Goal: Information Seeking & Learning: Learn about a topic

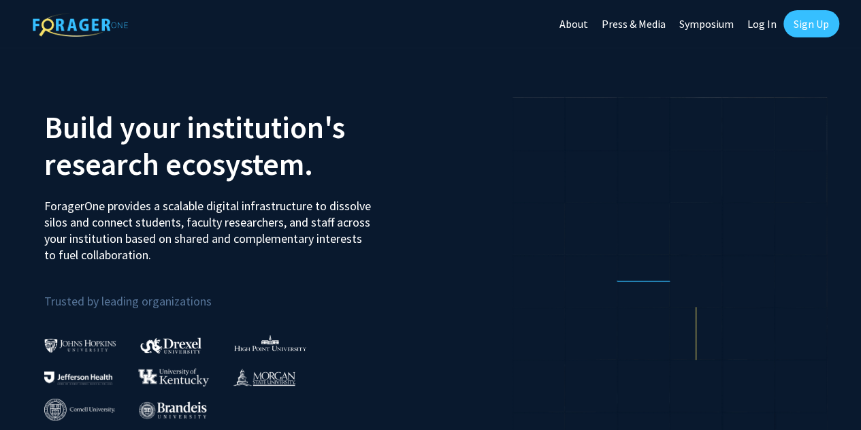
click at [770, 24] on link "Log In" at bounding box center [761, 24] width 43 height 48
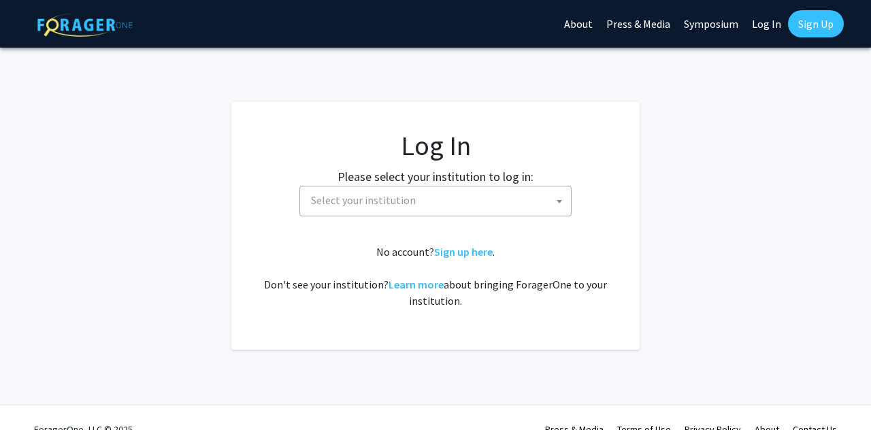
select select
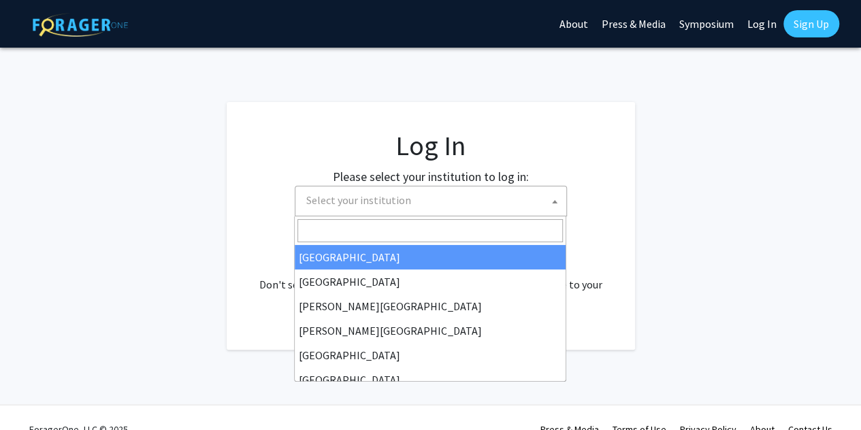
click at [465, 197] on span "Select your institution" at bounding box center [433, 200] width 265 height 28
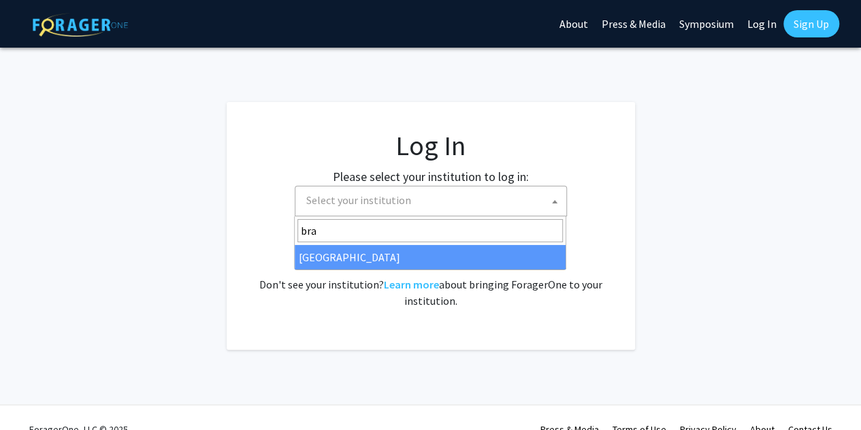
type input "bra"
select select "10"
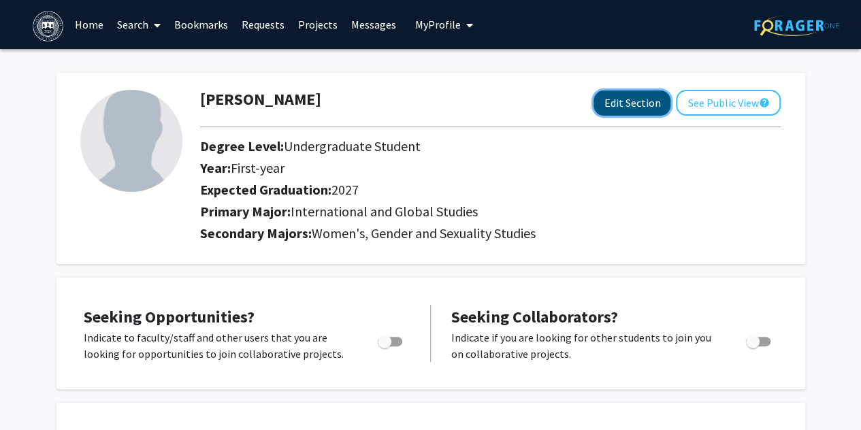
click at [648, 108] on button "Edit Section" at bounding box center [631, 103] width 77 height 25
select select "first-year"
select select "2027"
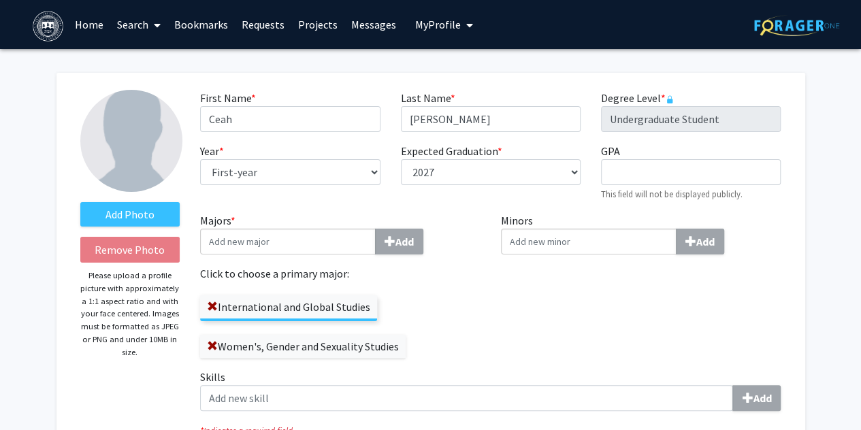
click at [293, 157] on div "Year * required --- First-year Sophomore Junior Senior Postbaccalaureate Certif…" at bounding box center [290, 172] width 200 height 59
click at [294, 162] on select "--- First-year Sophomore Junior Senior Postbaccalaureate Certificate" at bounding box center [290, 172] width 180 height 26
select select "junior"
click at [200, 159] on select "--- First-year Sophomore Junior Senior Postbaccalaureate Certificate" at bounding box center [290, 172] width 180 height 26
click at [297, 247] on input "Majors * Add" at bounding box center [288, 242] width 176 height 26
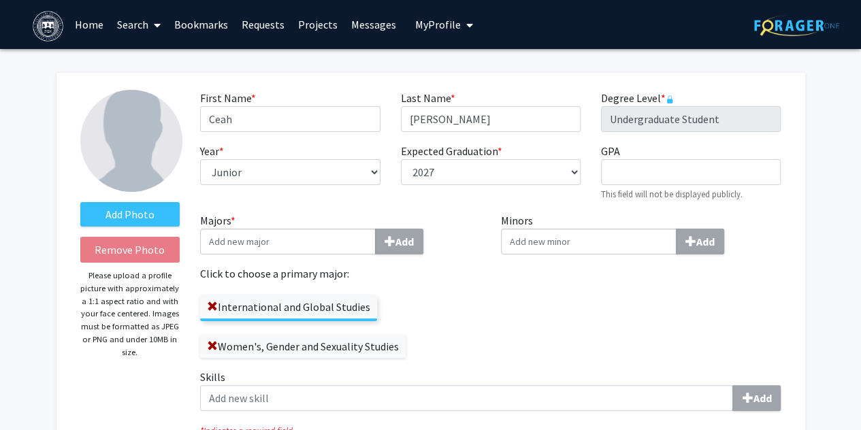
click at [249, 303] on label "International and Global Studies" at bounding box center [288, 306] width 177 height 23
click at [0, 0] on input "International and Global Studies" at bounding box center [0, 0] width 0 height 0
click at [212, 310] on span at bounding box center [212, 306] width 11 height 11
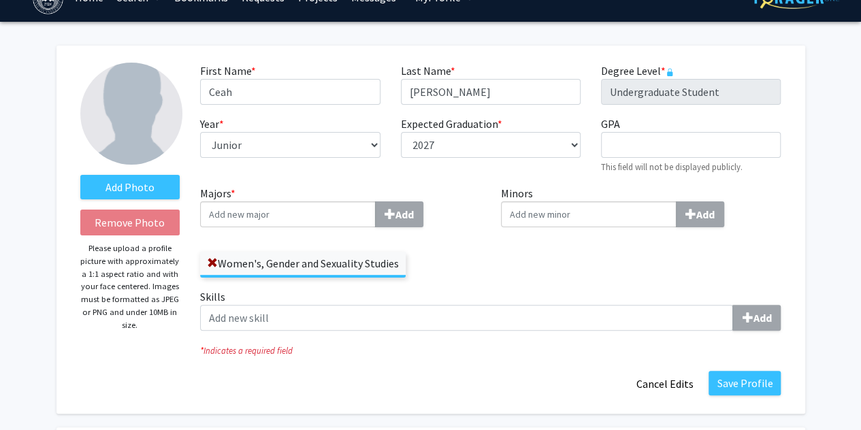
scroll to position [28, 0]
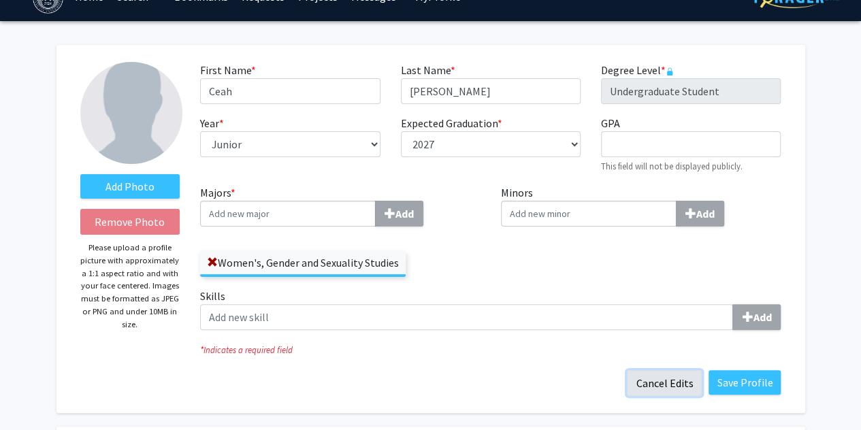
click at [676, 376] on button "Cancel Edits" at bounding box center [664, 383] width 75 height 26
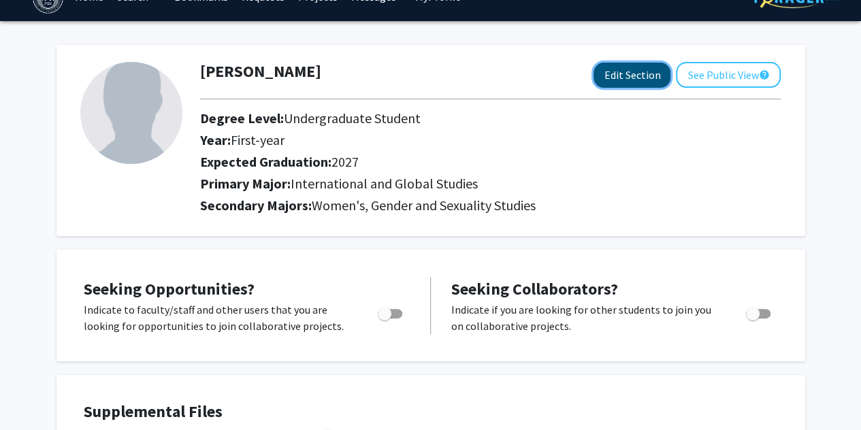
click at [625, 65] on button "Edit Section" at bounding box center [631, 75] width 77 height 25
select select "first-year"
select select "2027"
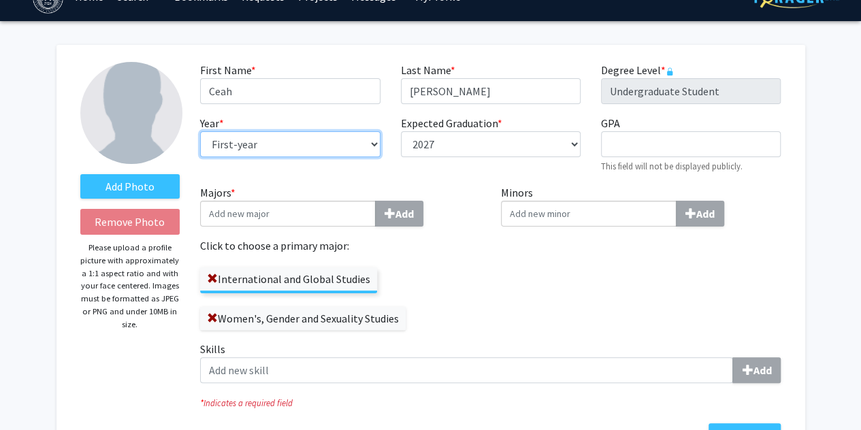
click at [300, 138] on select "--- First-year Sophomore Junior Senior Postbaccalaureate Certificate" at bounding box center [290, 144] width 180 height 26
select select "junior"
click at [200, 131] on select "--- First-year Sophomore Junior Senior Postbaccalaureate Certificate" at bounding box center [290, 144] width 180 height 26
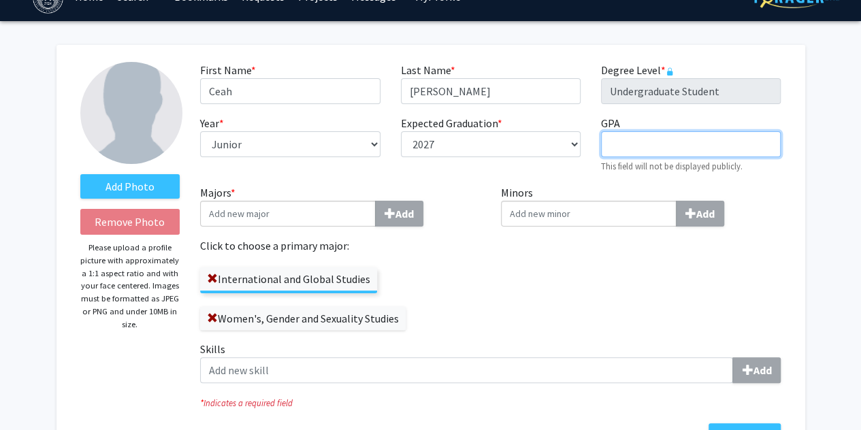
click at [687, 154] on input "GPA required" at bounding box center [691, 144] width 180 height 26
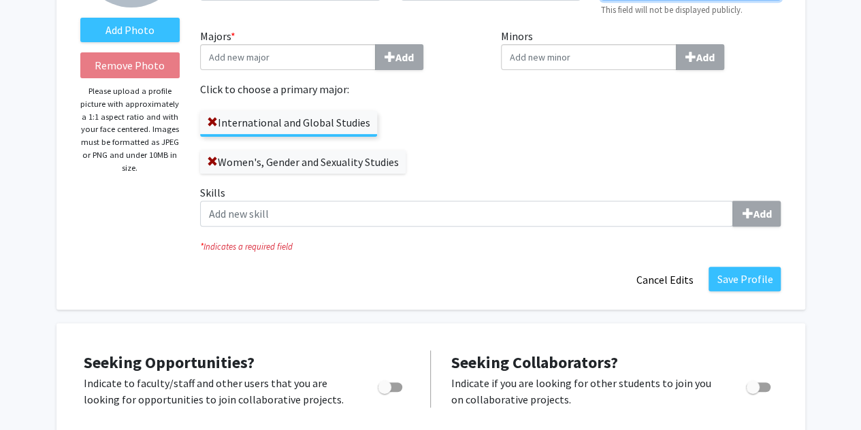
scroll to position [185, 0]
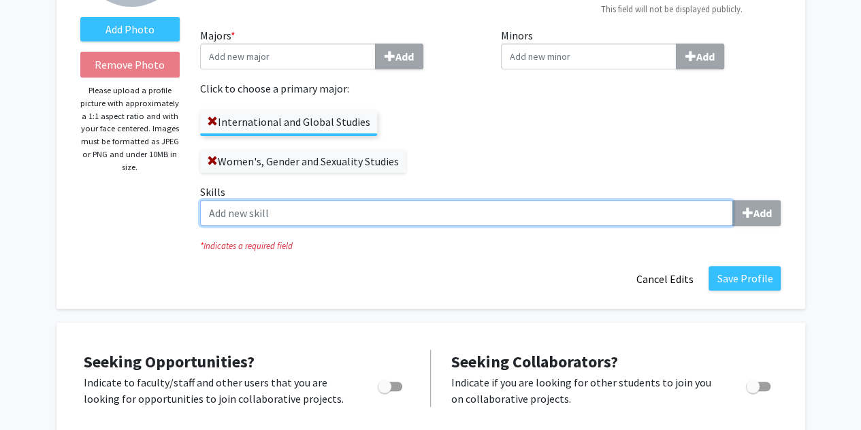
click at [399, 214] on input "Skills Add" at bounding box center [466, 213] width 533 height 26
type input "l"
type input "communication"
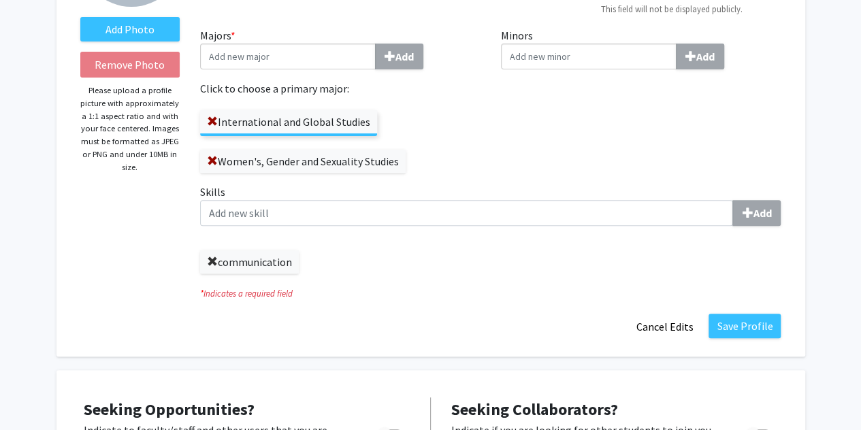
click at [213, 257] on span at bounding box center [212, 262] width 11 height 11
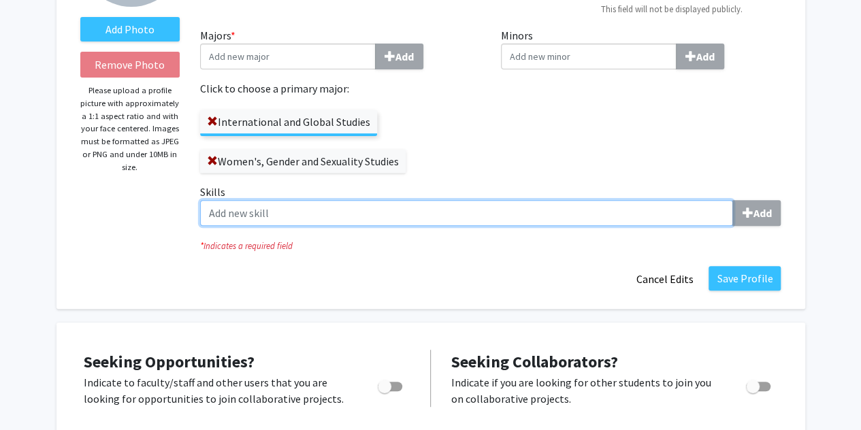
click at [315, 208] on input "Skills Add" at bounding box center [466, 213] width 533 height 26
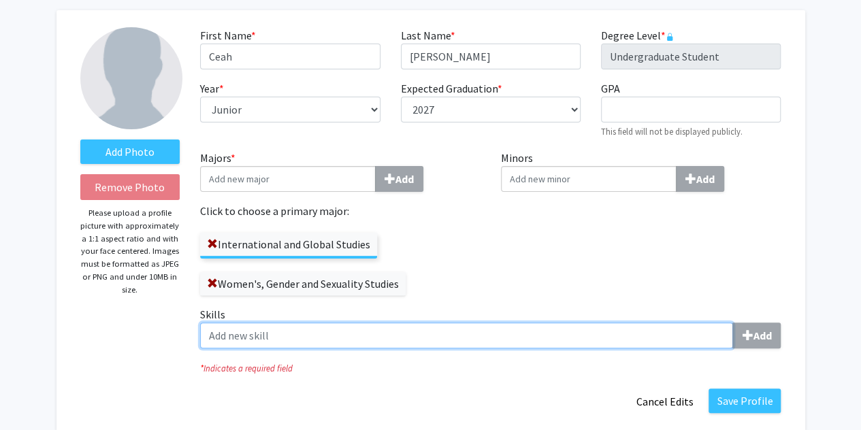
scroll to position [62, 0]
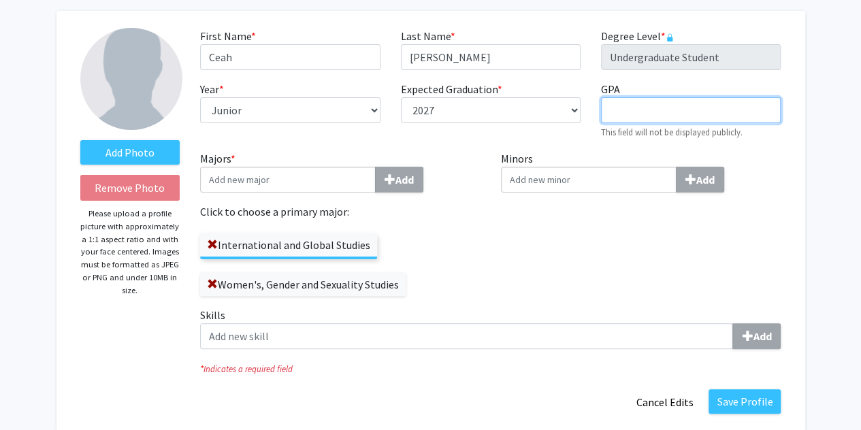
click at [653, 103] on input "GPA required" at bounding box center [691, 110] width 180 height 26
type input "3.979"
click at [623, 258] on div "Minors Add" at bounding box center [641, 228] width 301 height 157
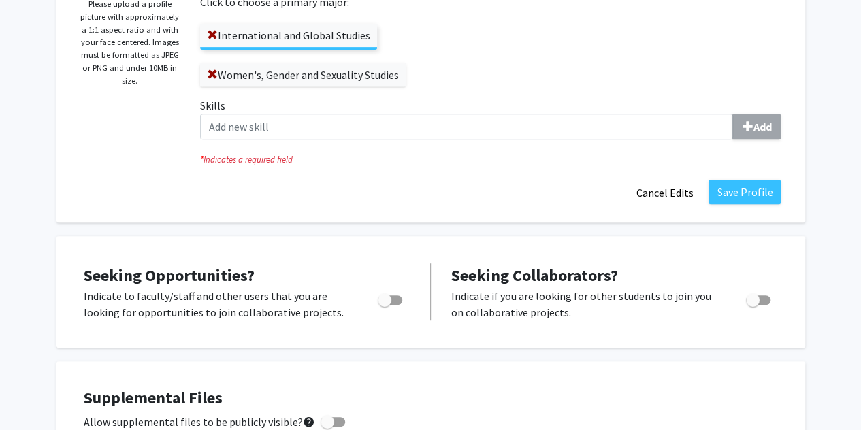
scroll to position [272, 0]
click at [764, 186] on button "Save Profile" at bounding box center [744, 191] width 72 height 24
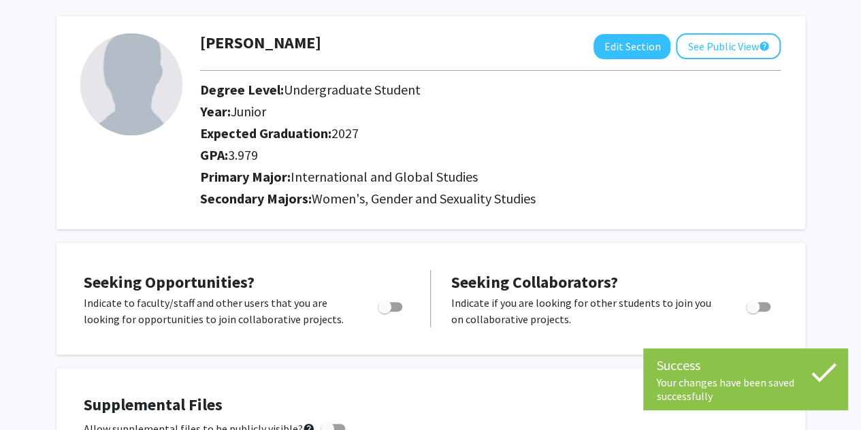
scroll to position [54, 0]
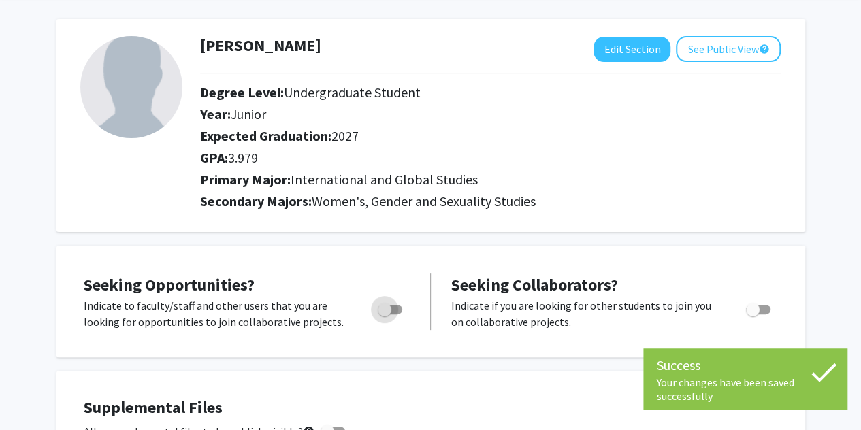
click at [398, 308] on span "Toggle" at bounding box center [390, 310] width 24 height 10
click at [384, 314] on input "Are you actively seeking opportunities?" at bounding box center [384, 314] width 1 height 1
checkbox input "true"
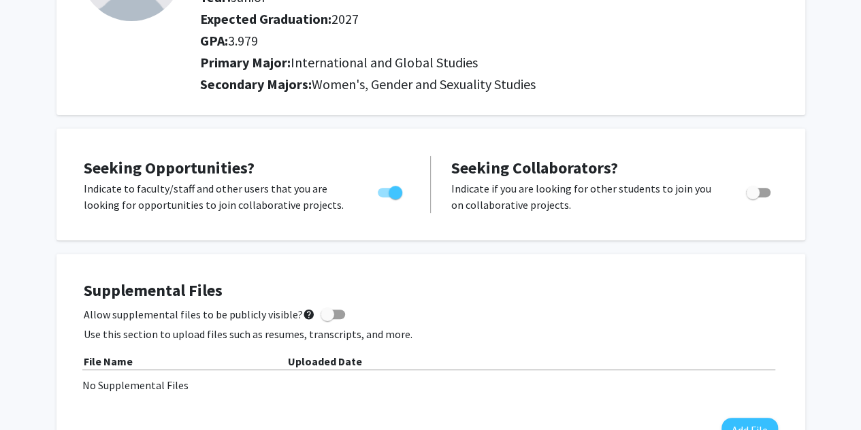
scroll to position [0, 0]
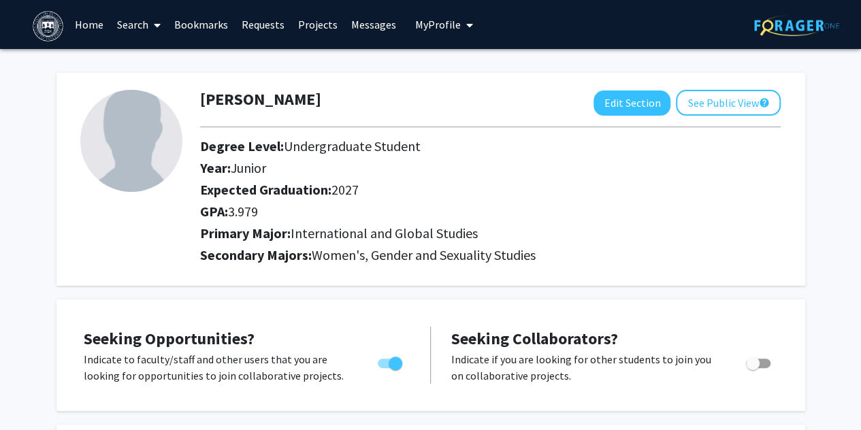
click at [103, 21] on link "Home" at bounding box center [89, 25] width 42 height 48
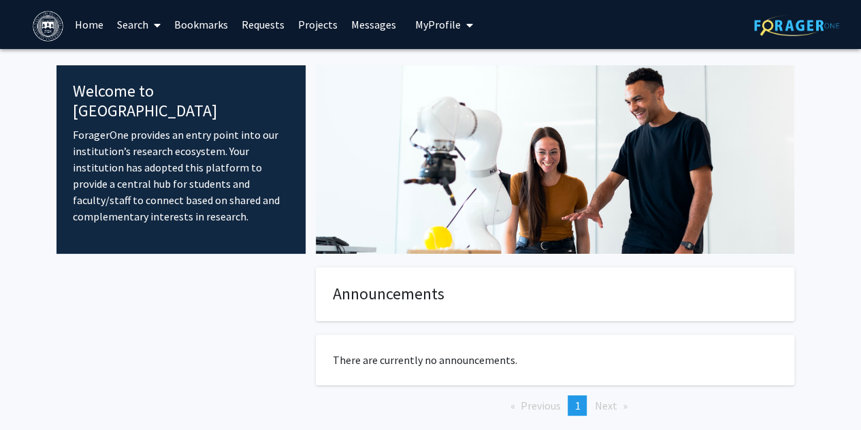
click at [148, 24] on link "Search" at bounding box center [138, 25] width 57 height 48
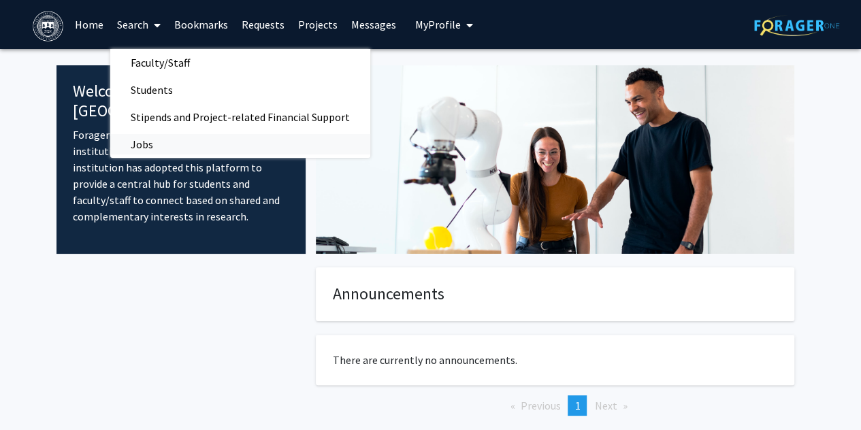
click at [192, 139] on link "Jobs" at bounding box center [240, 144] width 260 height 20
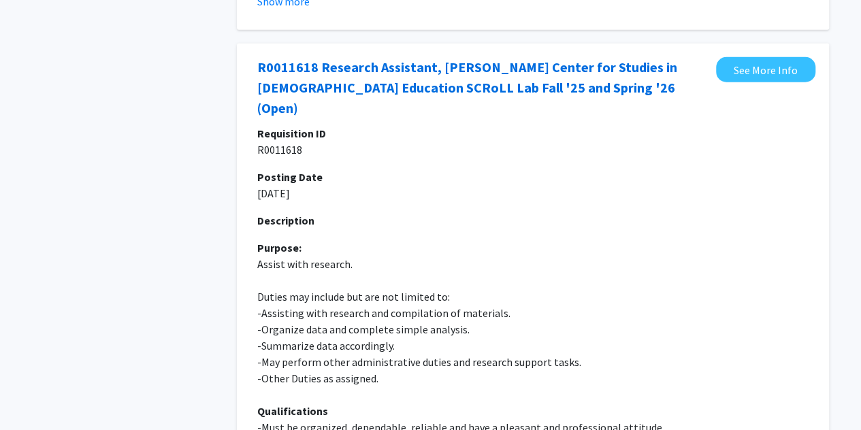
scroll to position [1937, 0]
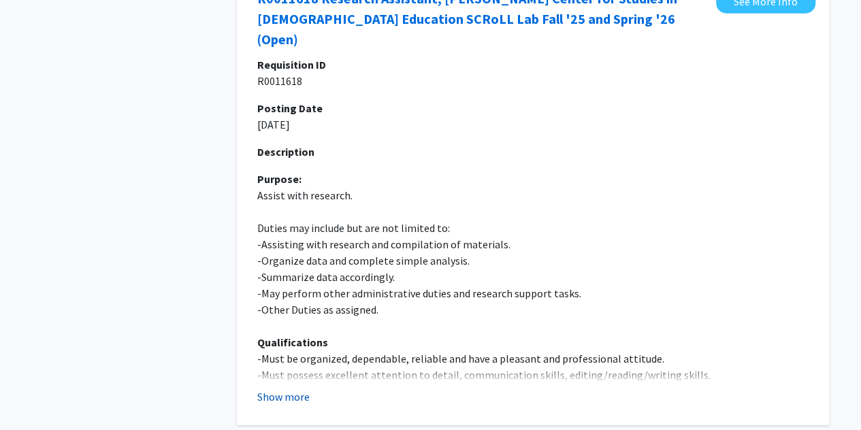
click at [267, 389] on button "Show more" at bounding box center [283, 397] width 52 height 16
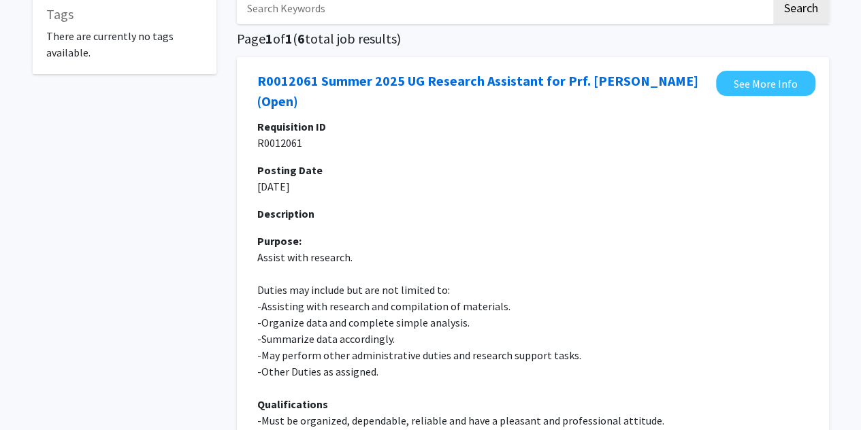
scroll to position [0, 0]
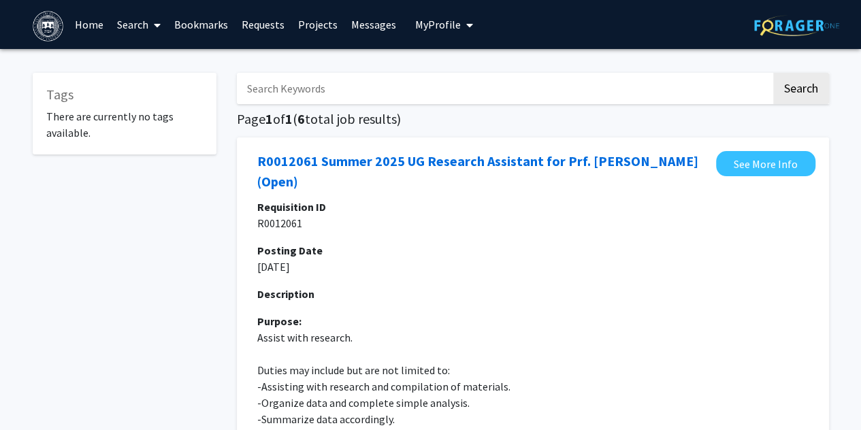
click at [155, 31] on span at bounding box center [154, 25] width 12 height 48
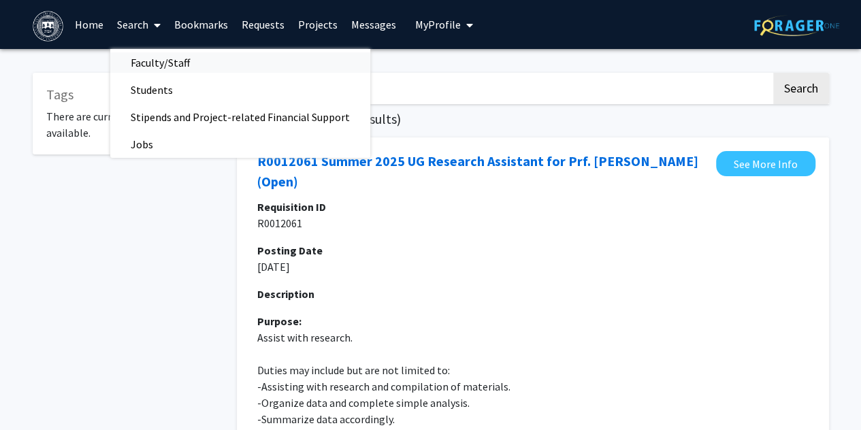
click at [155, 66] on span "Faculty/Staff" at bounding box center [160, 62] width 100 height 27
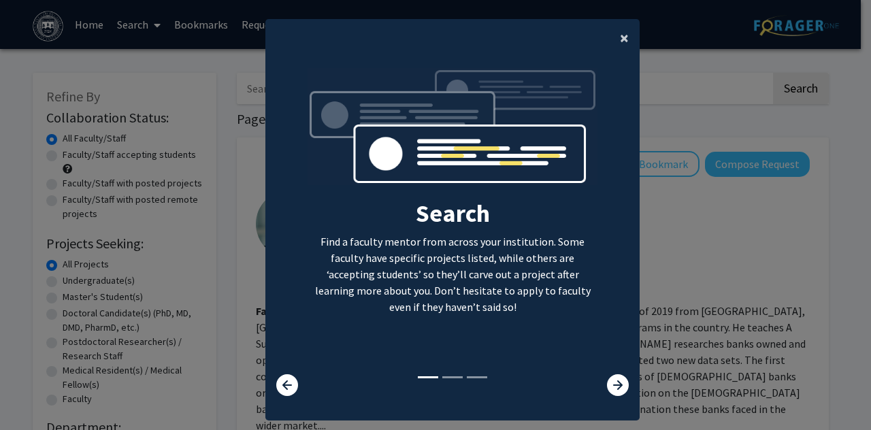
click at [628, 35] on button "×" at bounding box center [624, 38] width 31 height 38
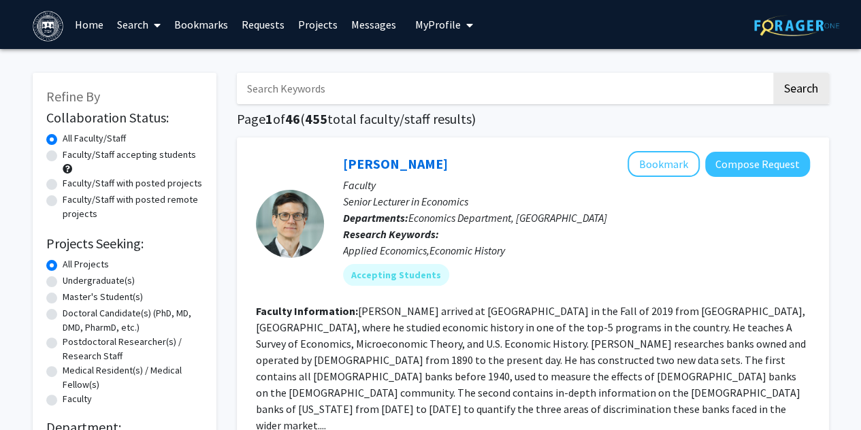
click at [387, 85] on input "Search Keywords" at bounding box center [504, 88] width 534 height 31
click at [773, 73] on button "Search" at bounding box center [801, 88] width 56 height 31
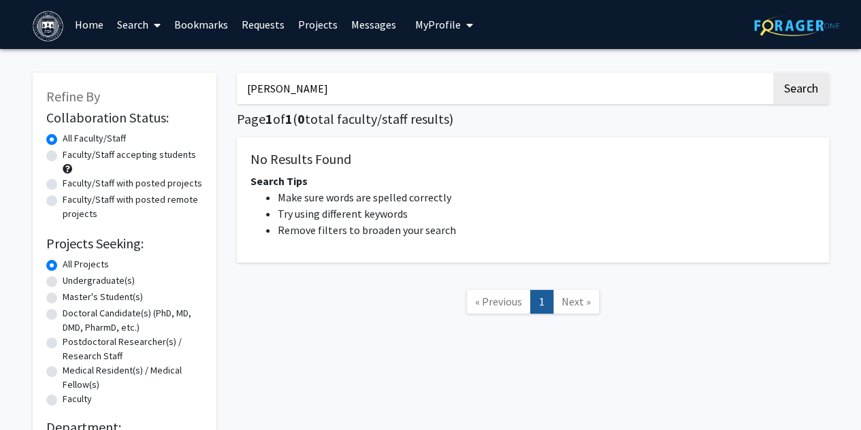
click at [387, 85] on input "holcombe" at bounding box center [504, 88] width 534 height 31
click at [164, 237] on h2 "Projects Seeking:" at bounding box center [124, 243] width 157 height 16
click at [407, 100] on input "holcombe" at bounding box center [504, 88] width 534 height 31
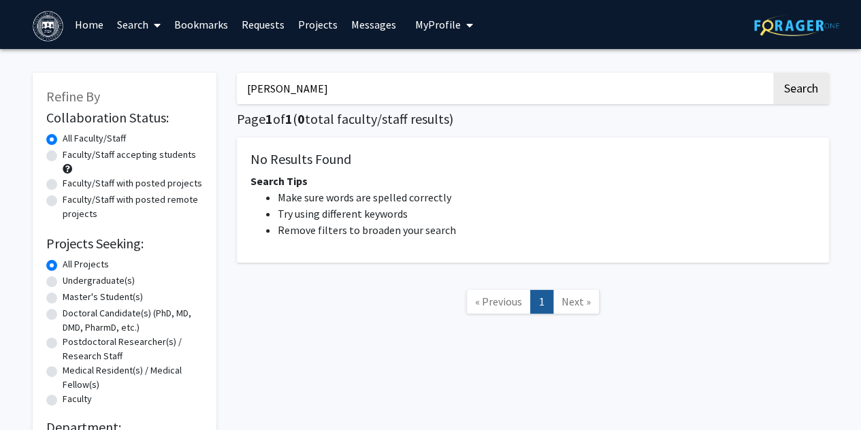
click at [407, 100] on input "holcombe" at bounding box center [504, 88] width 534 height 31
paste input "Nidhiya Menon"
click at [407, 100] on input "Nidhiya Menon" at bounding box center [504, 88] width 534 height 31
type input "Nidhiya Menon"
click at [773, 73] on button "Search" at bounding box center [801, 88] width 56 height 31
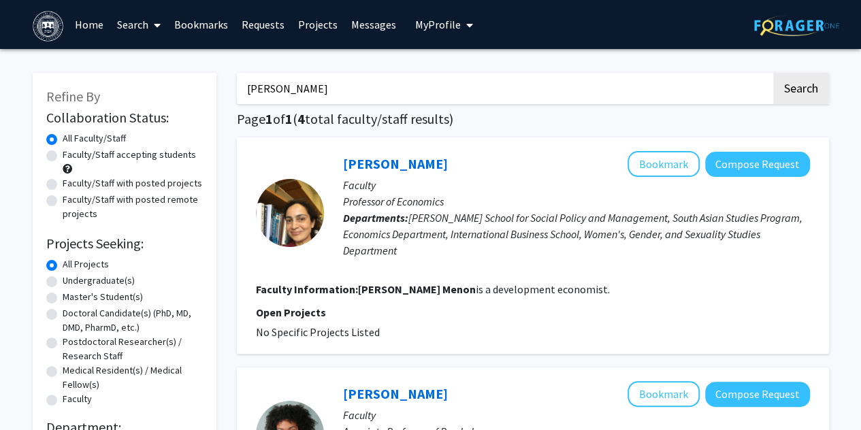
click at [71, 24] on link "Home" at bounding box center [89, 25] width 42 height 48
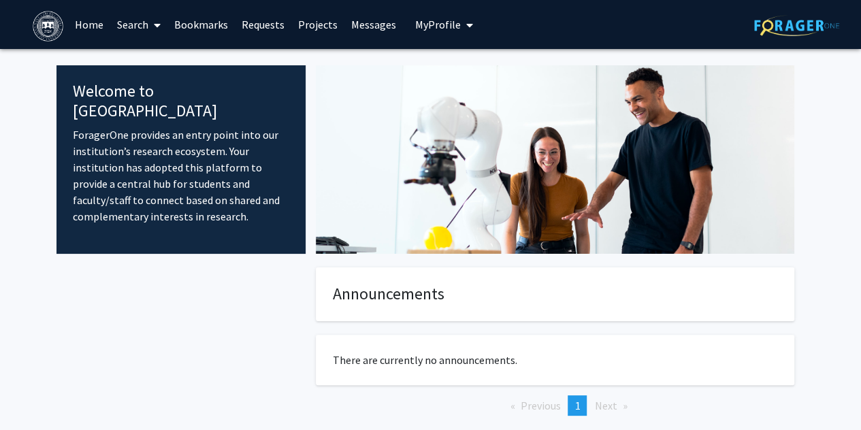
click at [194, 12] on link "Bookmarks" at bounding box center [200, 25] width 67 height 48
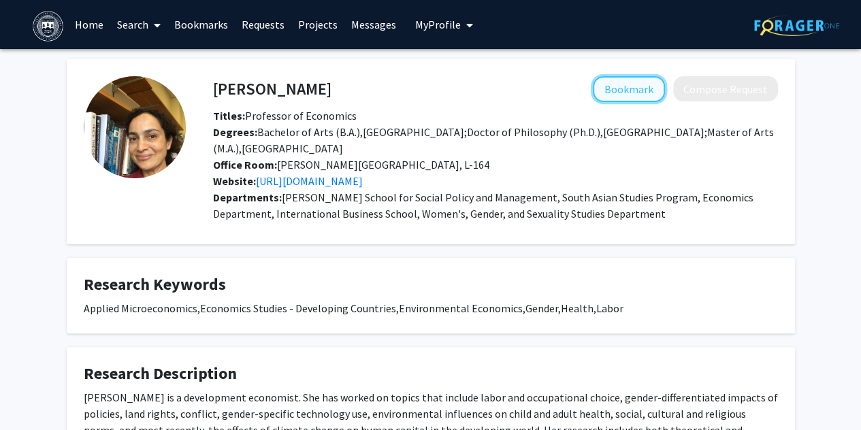
click at [621, 94] on button "Bookmark" at bounding box center [629, 89] width 72 height 26
click at [643, 88] on button "Remove Bookmark" at bounding box center [609, 89] width 112 height 26
click at [644, 82] on button "Bookmark" at bounding box center [629, 89] width 72 height 26
click at [127, 20] on link "Search" at bounding box center [138, 25] width 57 height 48
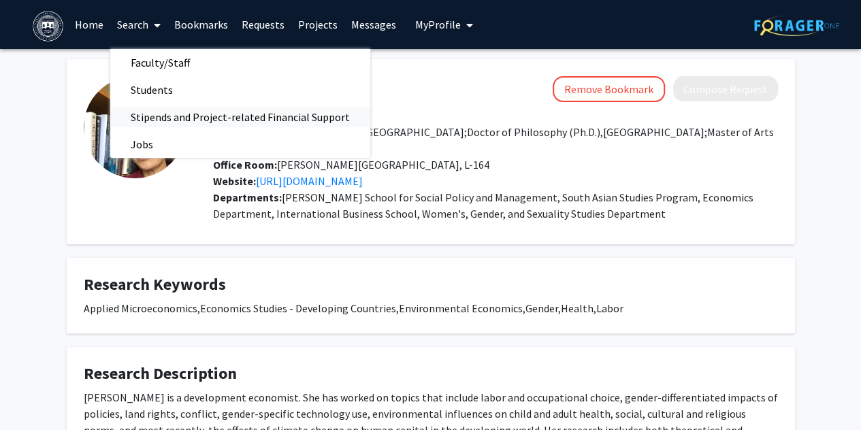
click at [277, 119] on span "Stipends and Project-related Financial Support" at bounding box center [240, 116] width 260 height 27
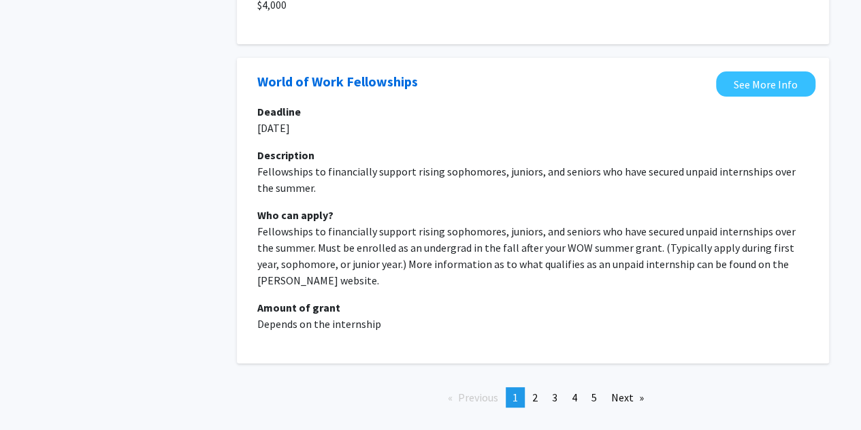
scroll to position [2729, 0]
click at [534, 390] on span "2" at bounding box center [534, 397] width 5 height 14
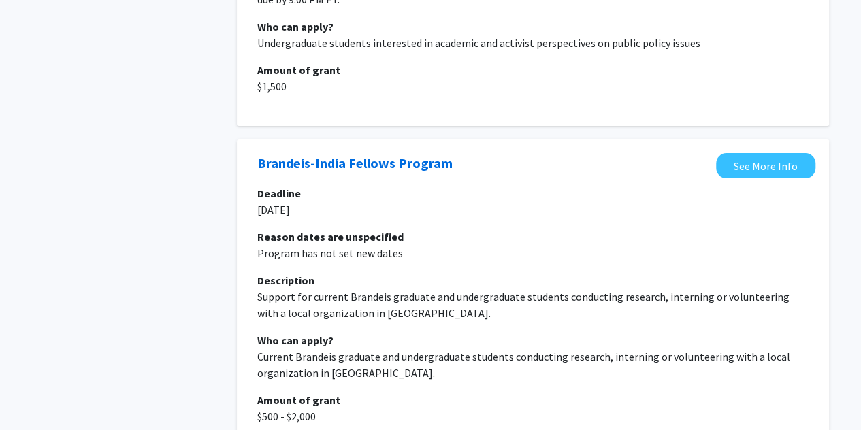
scroll to position [2777, 0]
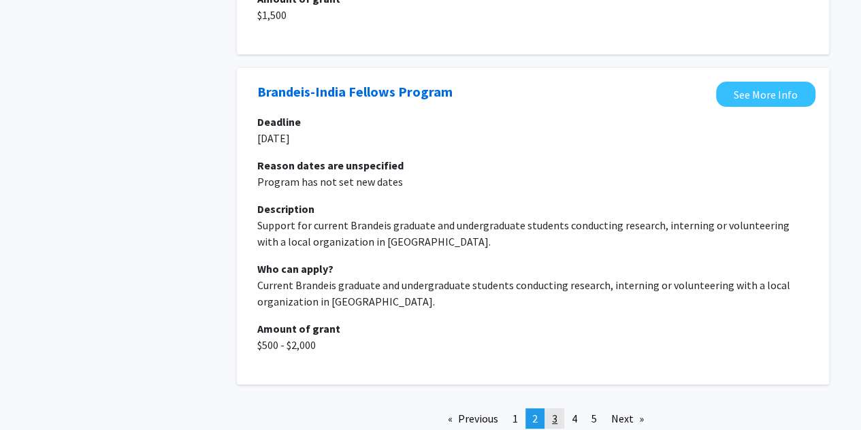
click at [555, 412] on span "3" at bounding box center [554, 419] width 5 height 14
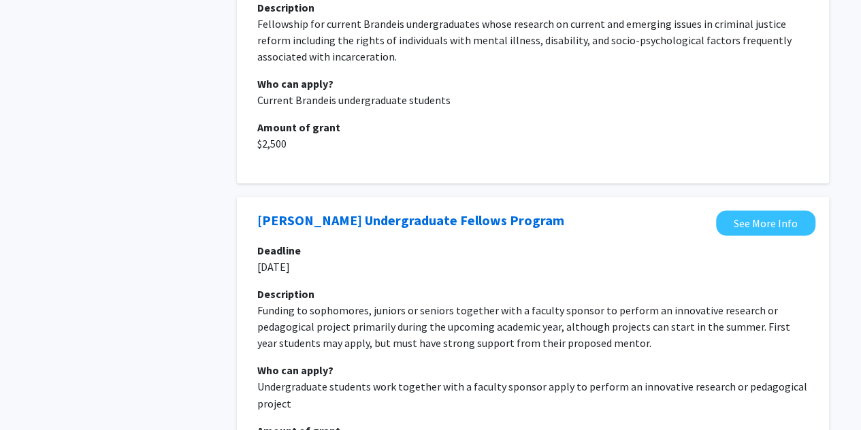
scroll to position [920, 0]
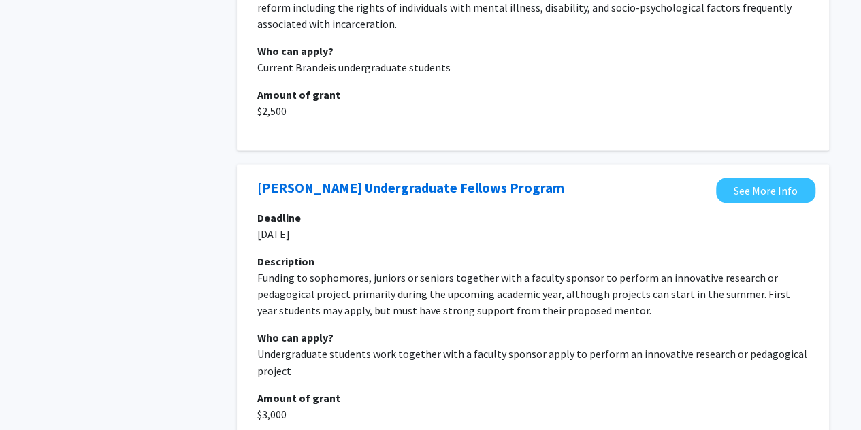
click at [546, 288] on p "Funding to sophomores, juniors or seniors together with a faculty sponsor to pe…" at bounding box center [532, 293] width 551 height 49
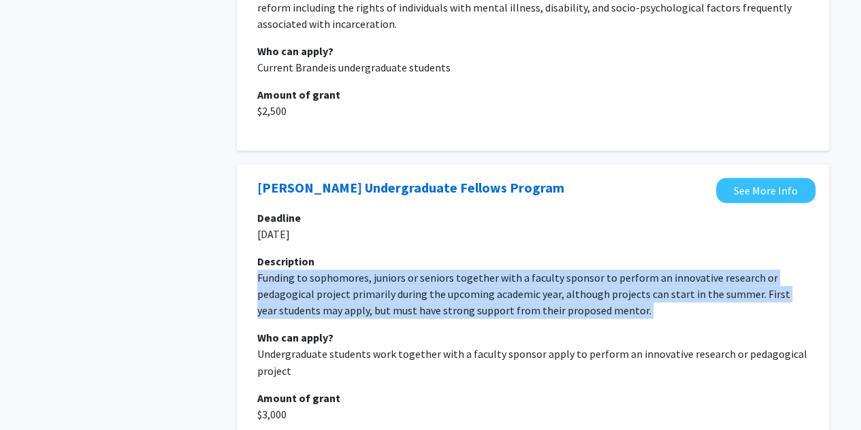
click at [546, 288] on p "Funding to sophomores, juniors or seniors together with a faculty sponsor to pe…" at bounding box center [532, 293] width 551 height 49
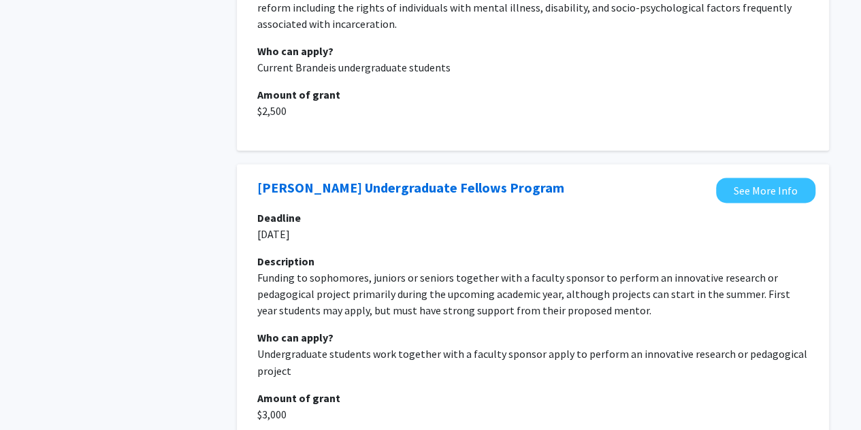
click at [674, 313] on p "Funding to sophomores, juniors or seniors together with a faculty sponsor to pe…" at bounding box center [532, 293] width 551 height 49
click at [592, 361] on p "Undergraduate students work together with a faculty sponsor apply to perform an…" at bounding box center [532, 362] width 551 height 33
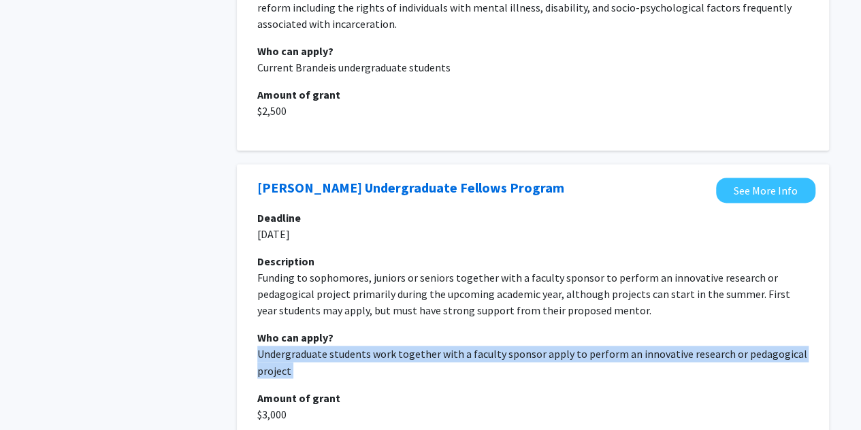
click at [592, 361] on p "Undergraduate students work together with a faculty sponsor apply to perform an…" at bounding box center [532, 362] width 551 height 33
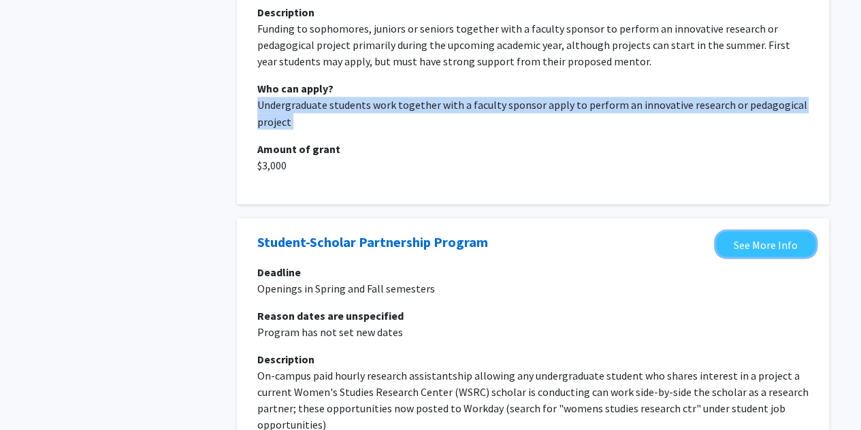
scroll to position [896, 0]
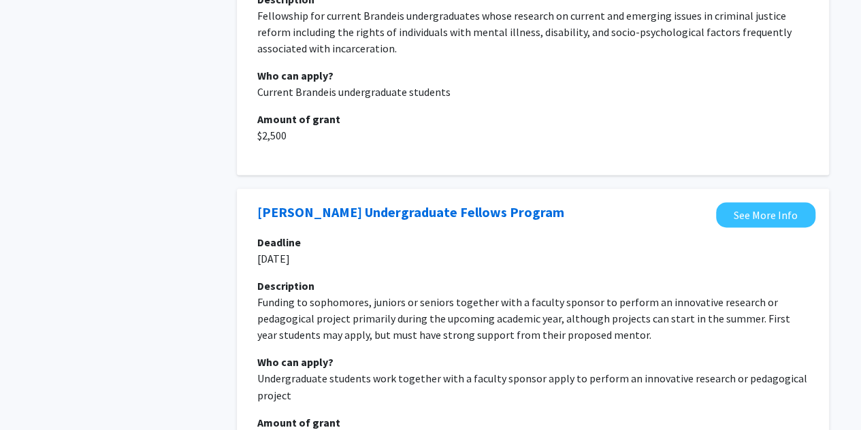
click at [553, 288] on div "Deadline 8-Apr-25 Description Funding to sophomores, juniors or seniors togethe…" at bounding box center [532, 340] width 551 height 212
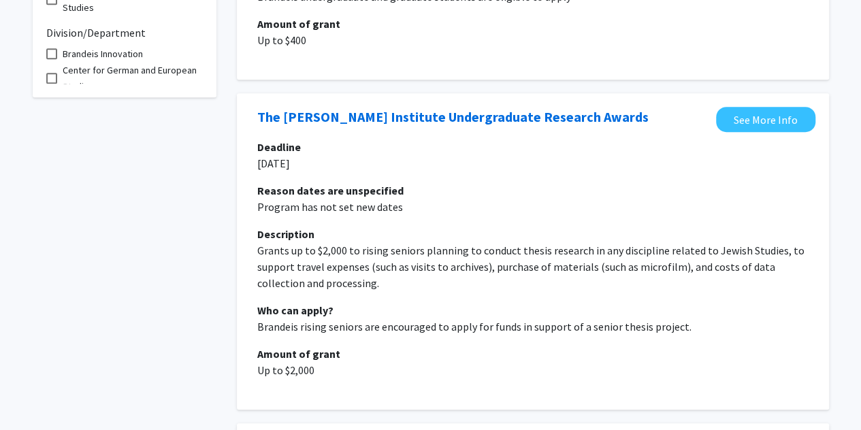
scroll to position [0, 0]
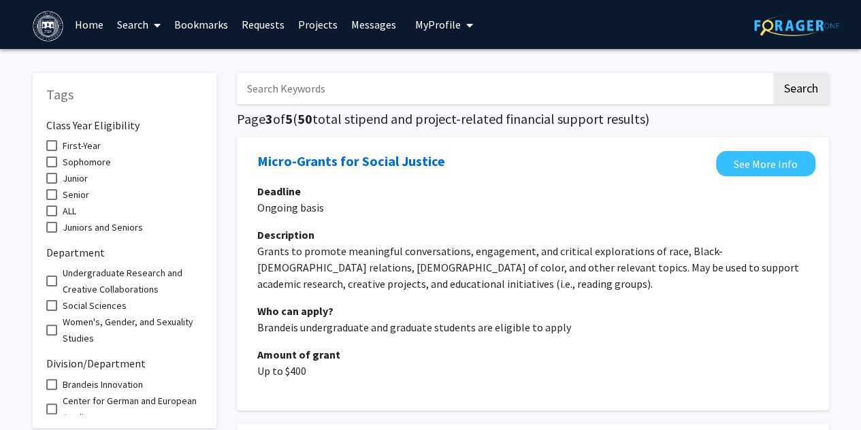
click at [78, 15] on link "Home" at bounding box center [89, 25] width 42 height 48
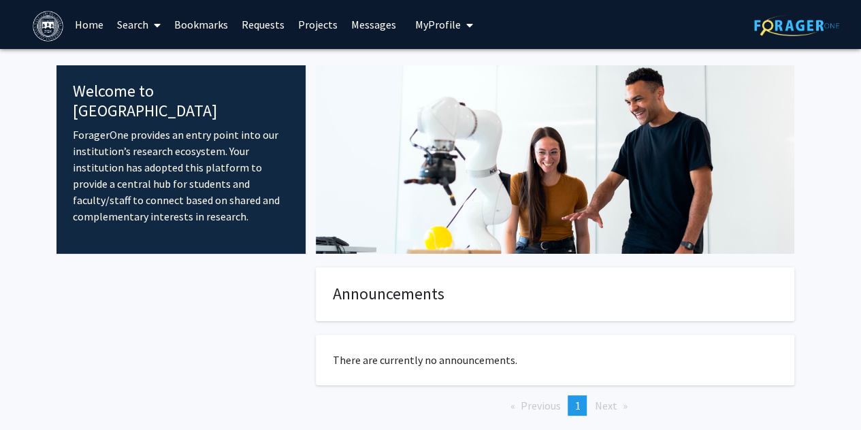
click at [431, 25] on span "My Profile" at bounding box center [438, 25] width 46 height 14
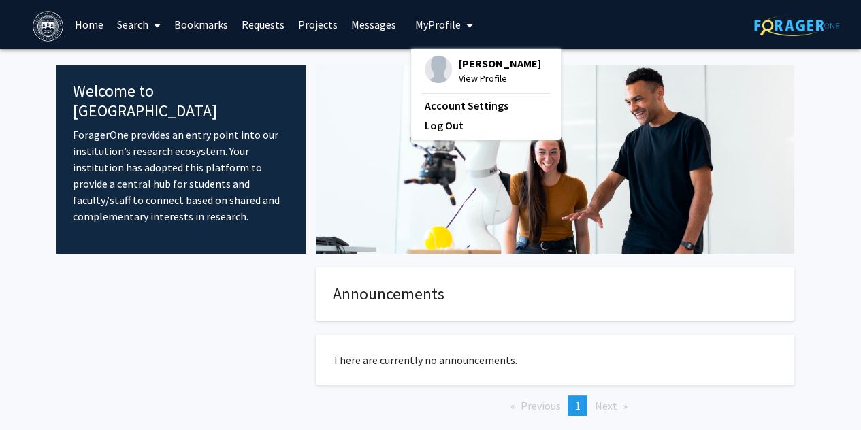
click at [316, 25] on link "Projects" at bounding box center [317, 25] width 53 height 48
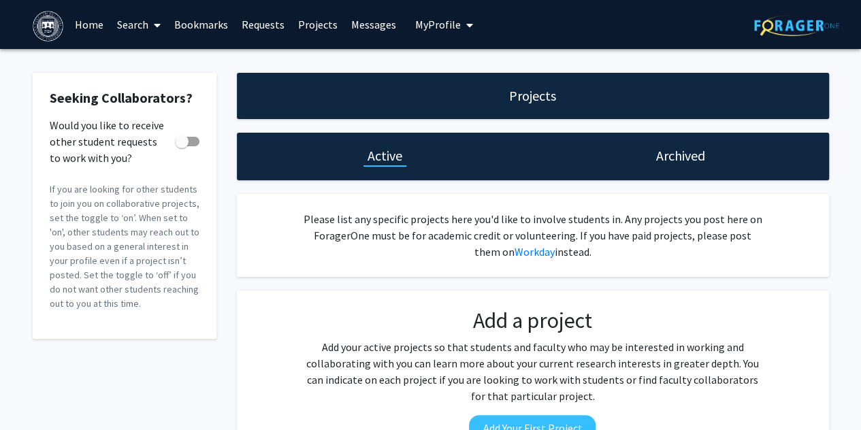
click at [257, 28] on link "Requests" at bounding box center [263, 25] width 56 height 48
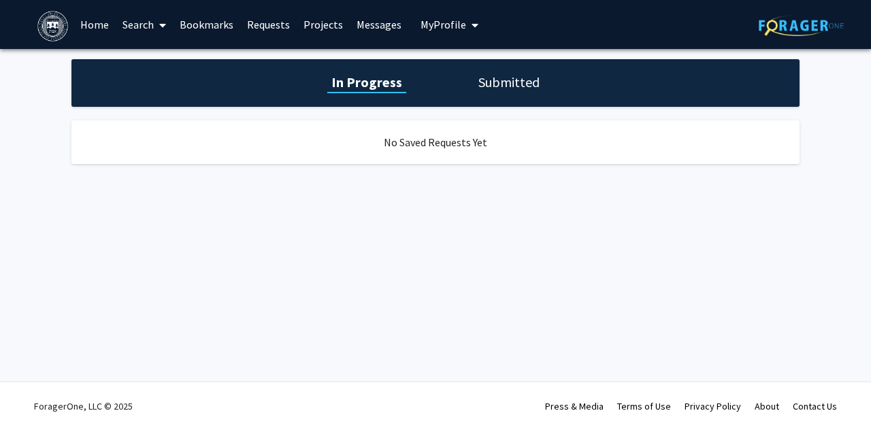
click at [234, 28] on link "Bookmarks" at bounding box center [206, 25] width 67 height 48
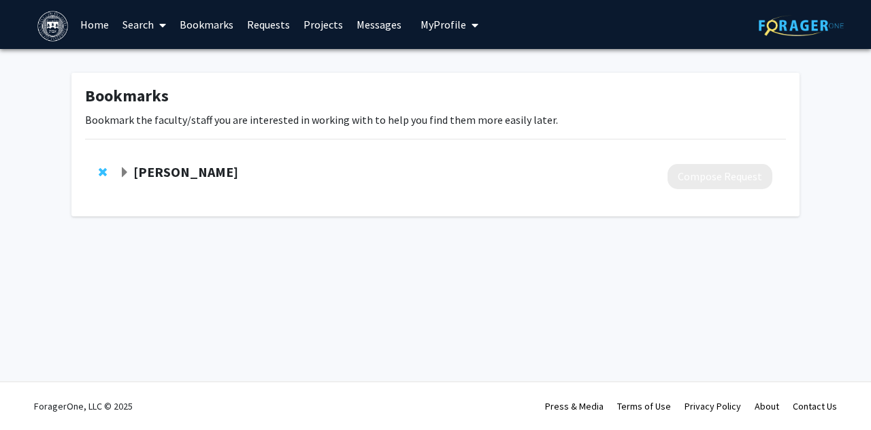
click at [146, 30] on link "Search" at bounding box center [144, 25] width 57 height 48
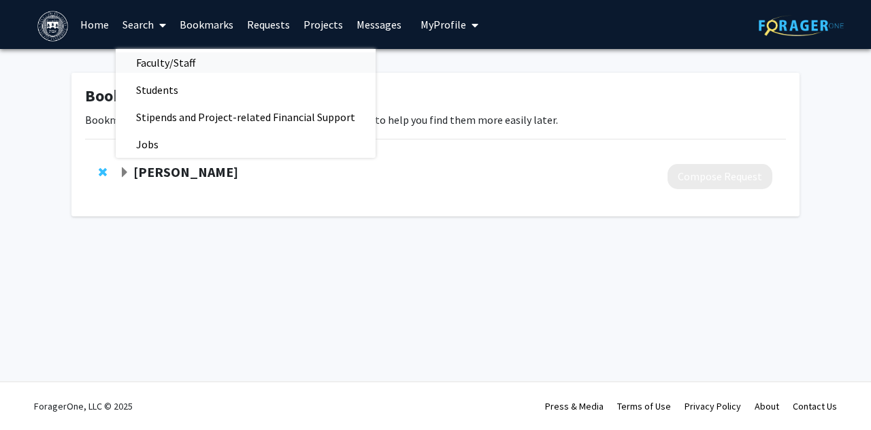
click at [162, 65] on span "Faculty/Staff" at bounding box center [166, 62] width 100 height 27
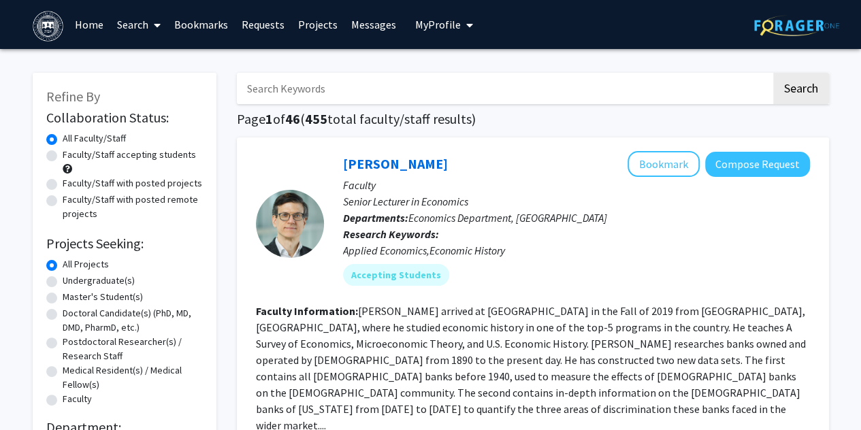
click at [387, 84] on input "Search Keywords" at bounding box center [504, 88] width 534 height 31
click at [773, 73] on button "Search" at bounding box center [801, 88] width 56 height 31
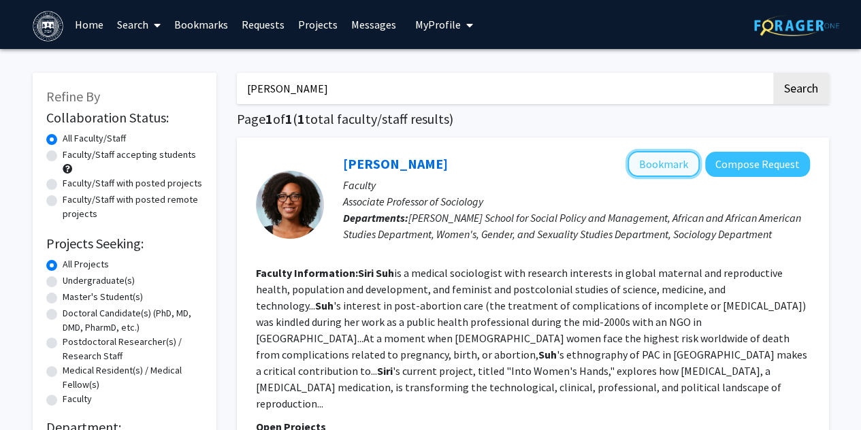
click at [667, 171] on button "Bookmark" at bounding box center [663, 164] width 72 height 26
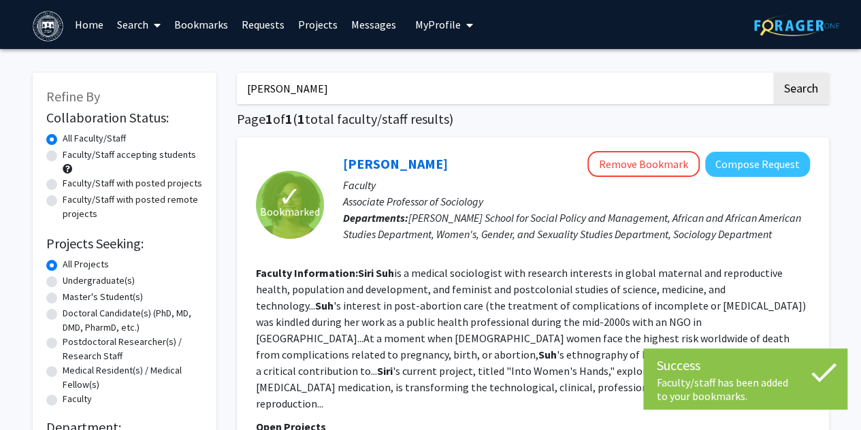
click at [422, 81] on input "siri suh" at bounding box center [504, 88] width 534 height 31
type input "s"
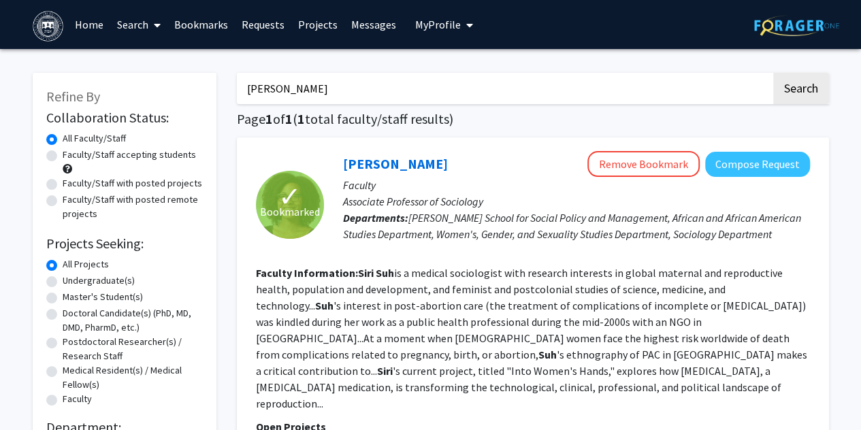
type input "joseph assan"
click at [773, 73] on button "Search" at bounding box center [801, 88] width 56 height 31
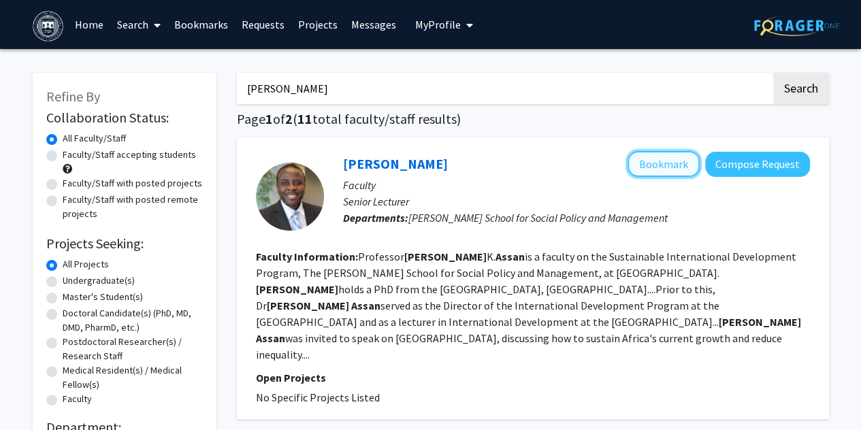
click at [666, 163] on button "Bookmark" at bounding box center [663, 164] width 72 height 26
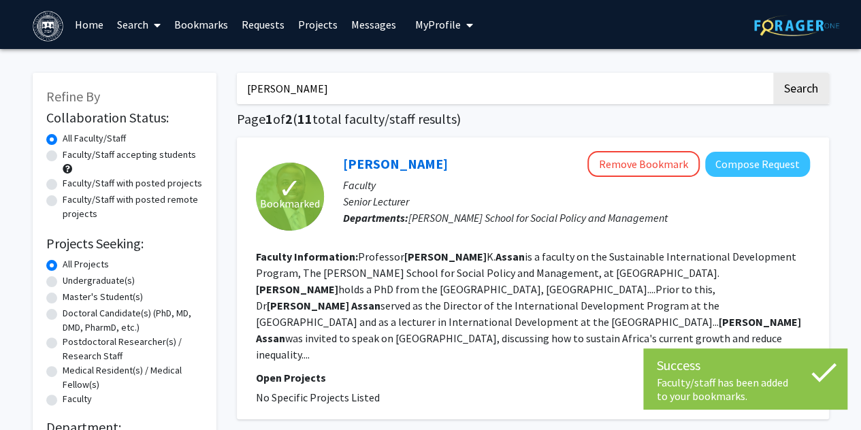
click at [535, 325] on fg-read-more "Professor Joseph K. Assan is a faculty on the Sustainable International Develop…" at bounding box center [528, 306] width 545 height 112
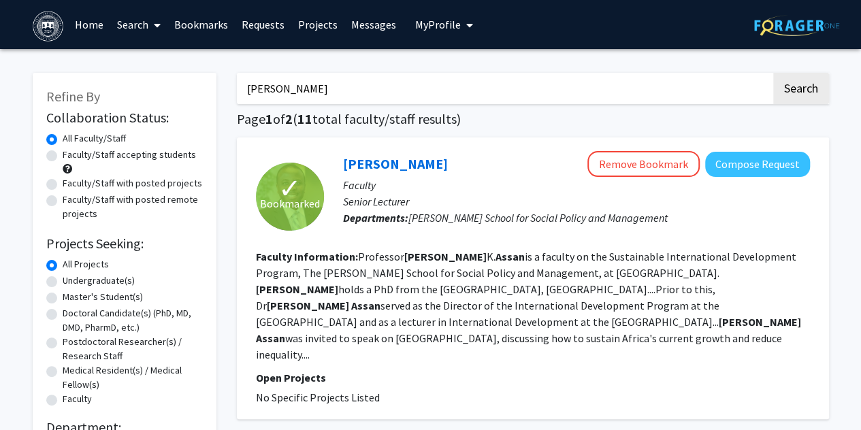
click at [361, 86] on input "joseph assan" at bounding box center [504, 88] width 534 height 31
click at [795, 86] on button "Search" at bounding box center [801, 88] width 56 height 31
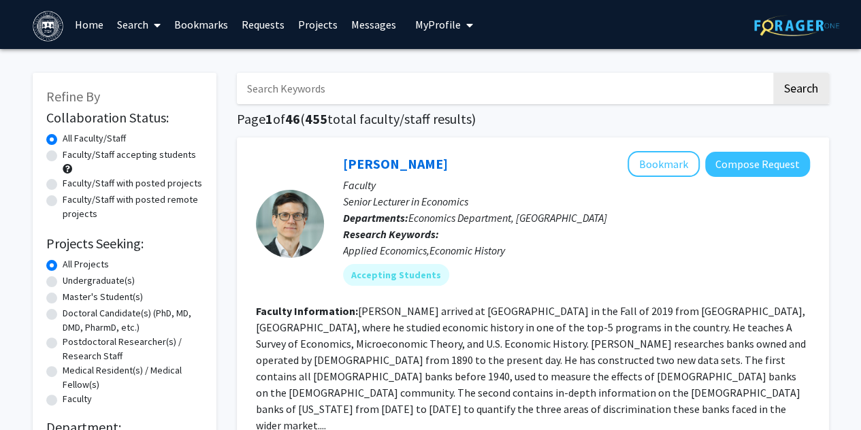
click at [89, 156] on label "Faculty/Staff accepting students" at bounding box center [129, 155] width 133 height 14
click at [71, 156] on input "Faculty/Staff accepting students" at bounding box center [67, 152] width 9 height 9
radio input "true"
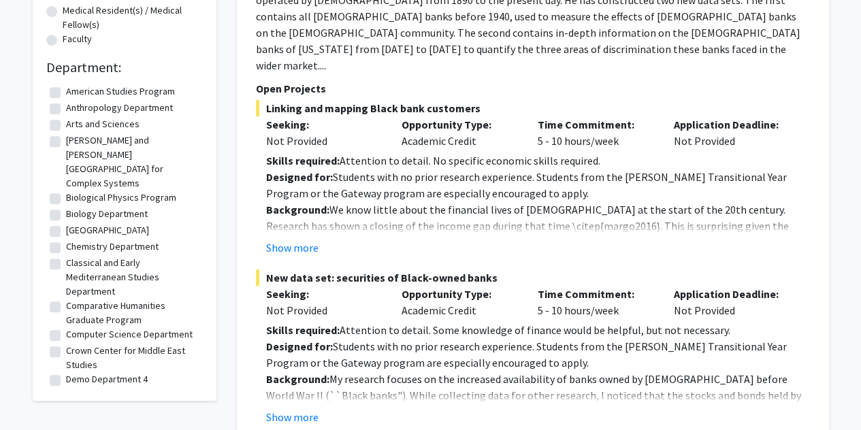
scroll to position [358, 0]
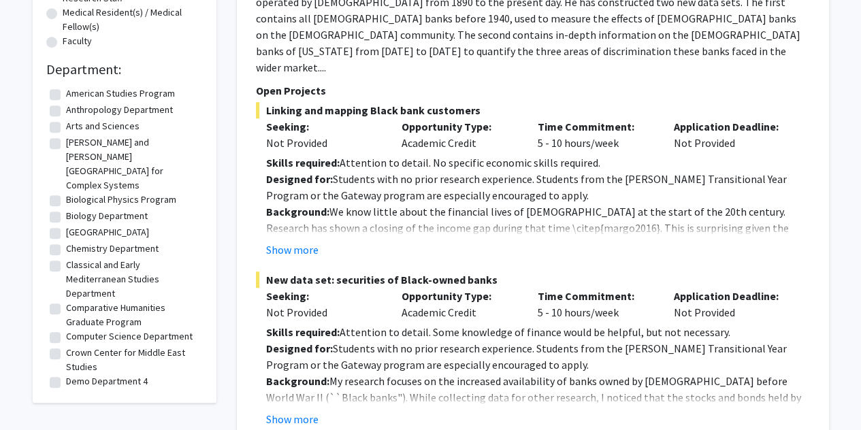
click at [116, 312] on label "Comparative Humanities Graduate Program" at bounding box center [132, 315] width 133 height 29
click at [75, 310] on input "Comparative Humanities Graduate Program" at bounding box center [70, 305] width 9 height 9
checkbox input "true"
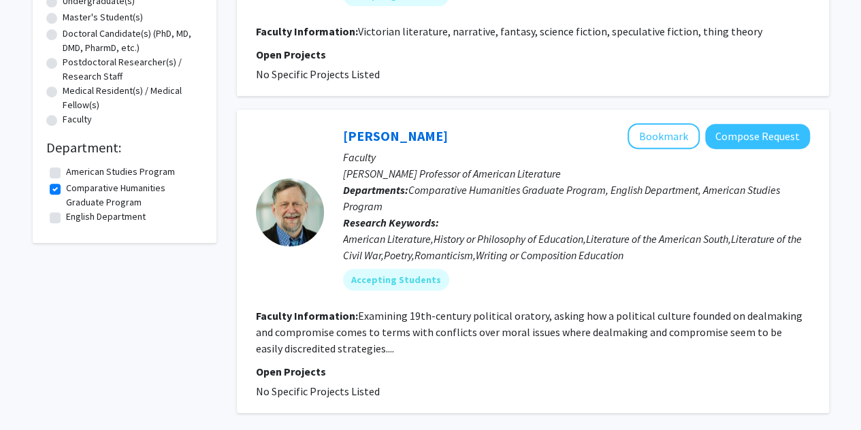
scroll to position [281, 0]
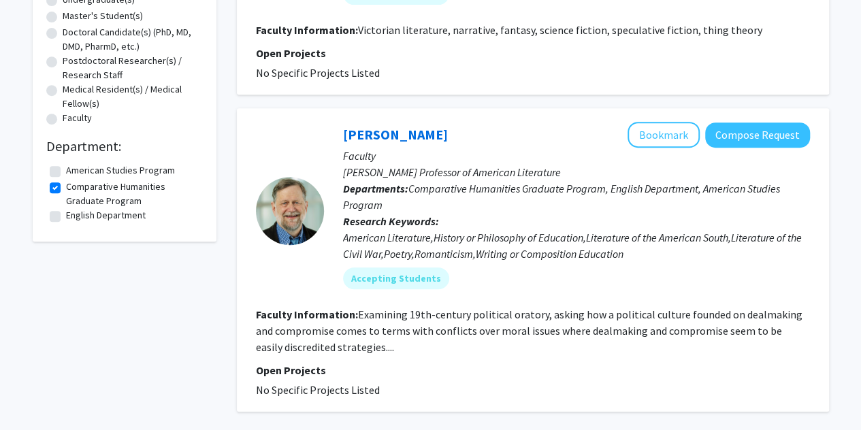
click at [114, 201] on label "Comparative Humanities Graduate Program" at bounding box center [132, 194] width 133 height 29
click at [75, 188] on input "Comparative Humanities Graduate Program" at bounding box center [70, 184] width 9 height 9
checkbox input "false"
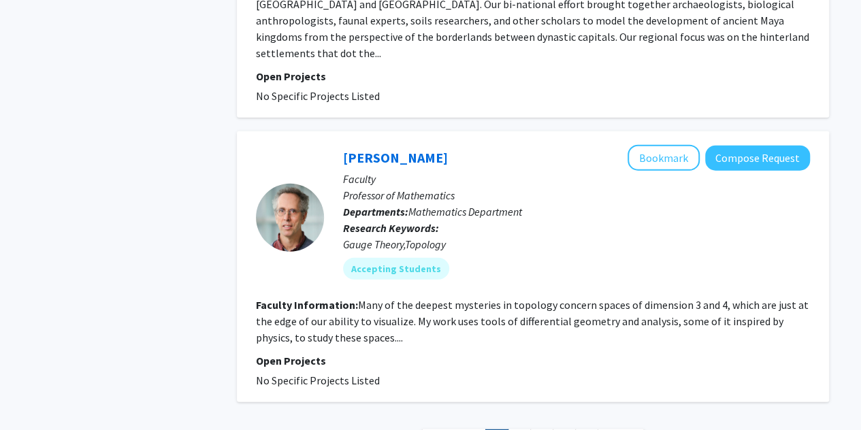
scroll to position [4345, 0]
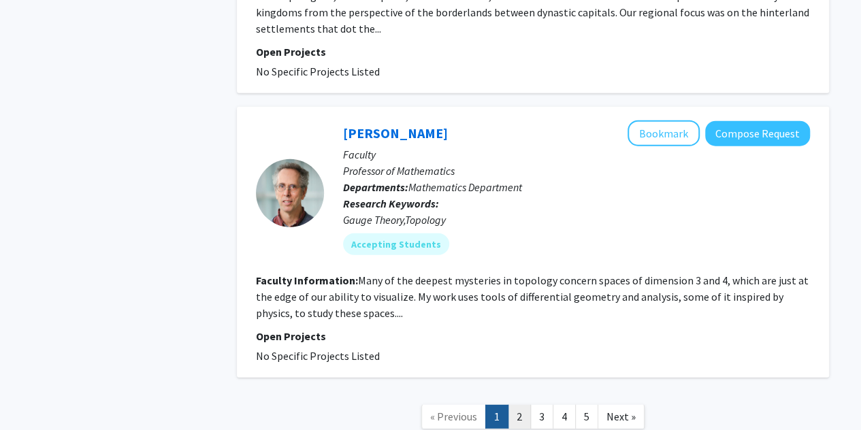
click at [519, 405] on link "2" at bounding box center [519, 417] width 23 height 24
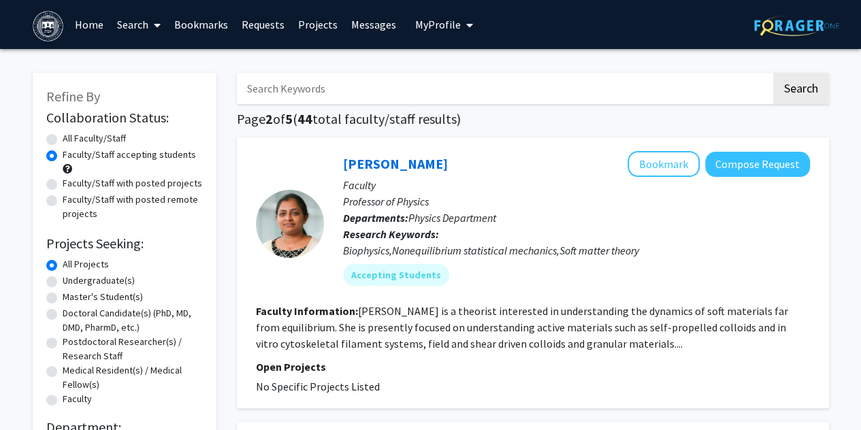
click at [166, 182] on label "Faculty/Staff with posted projects" at bounding box center [133, 183] width 140 height 14
click at [71, 182] on input "Faculty/Staff with posted projects" at bounding box center [67, 180] width 9 height 9
radio input "true"
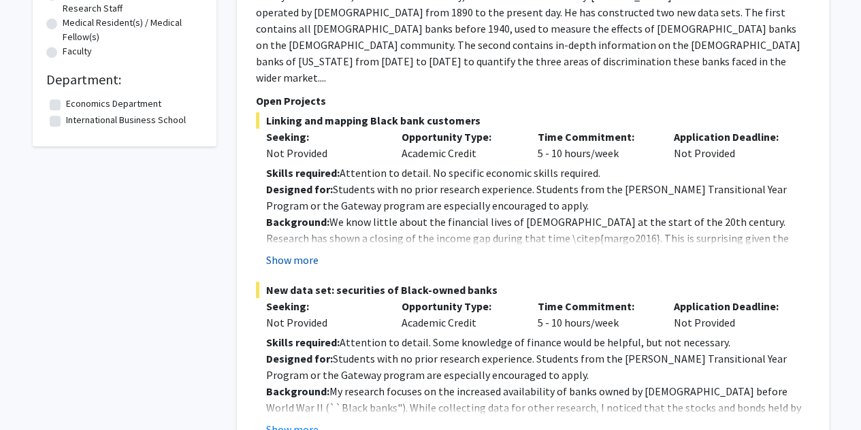
scroll to position [348, 0]
click at [301, 251] on button "Show more" at bounding box center [292, 259] width 52 height 16
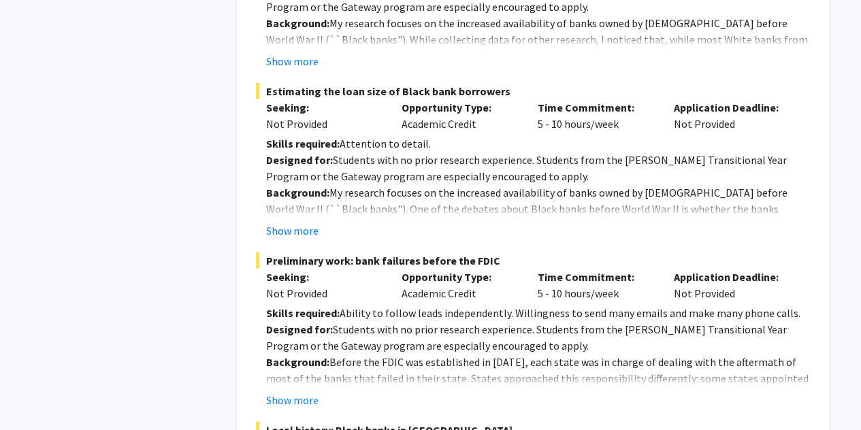
scroll to position [1403, 0]
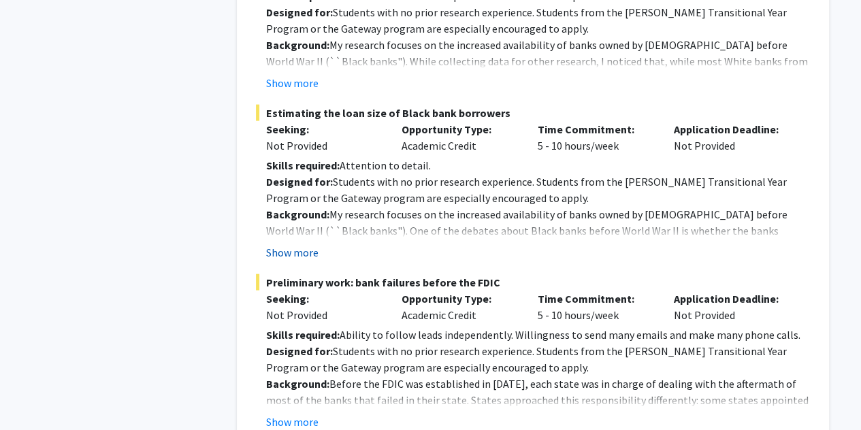
click at [289, 244] on button "Show more" at bounding box center [292, 252] width 52 height 16
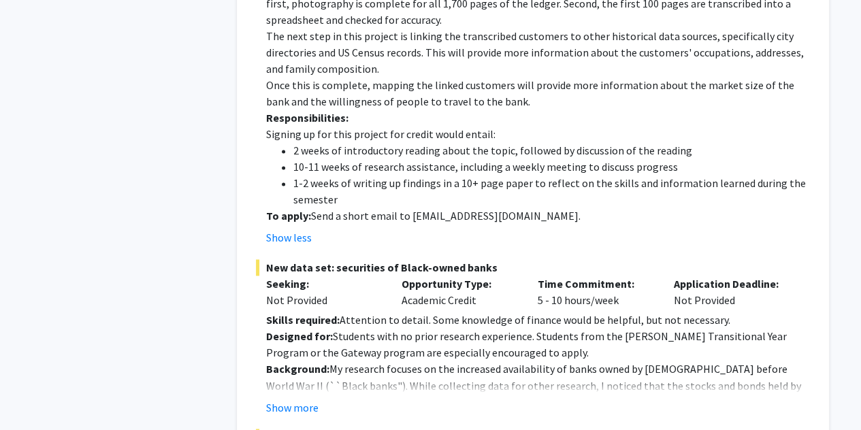
scroll to position [949, 0]
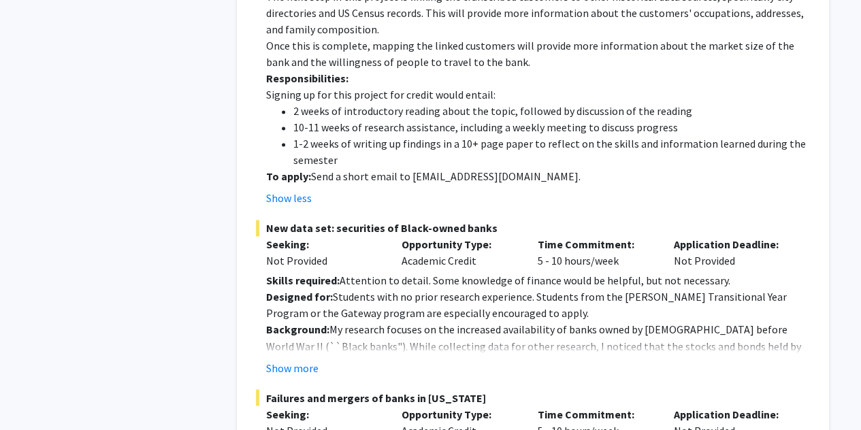
click at [282, 326] on fg-read-more "Skills required: Attention to detail. Some knowledge of finance would be helpfu…" at bounding box center [533, 323] width 554 height 103
click at [291, 359] on button "Show more" at bounding box center [292, 367] width 52 height 16
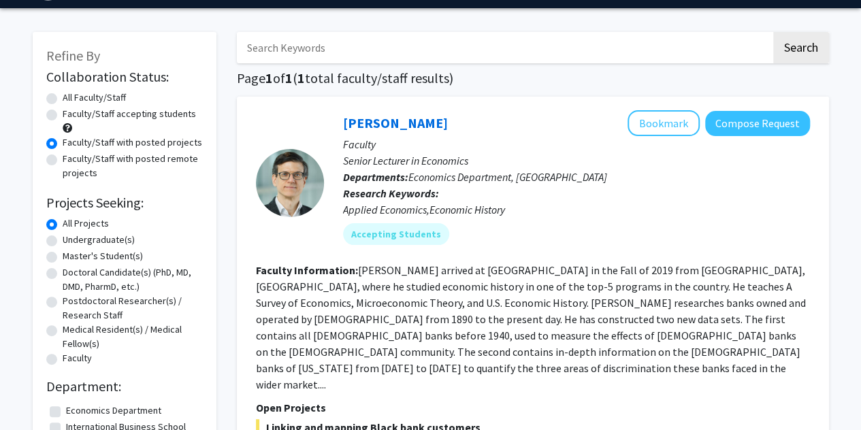
scroll to position [53, 0]
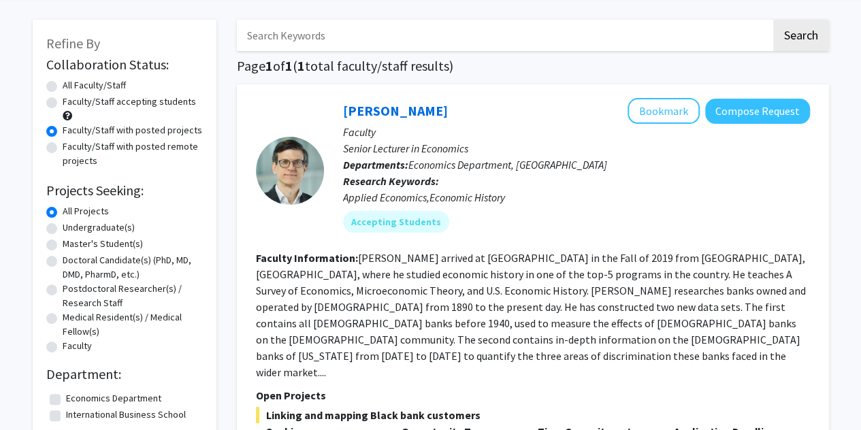
click at [656, 103] on button "Bookmark" at bounding box center [663, 111] width 72 height 26
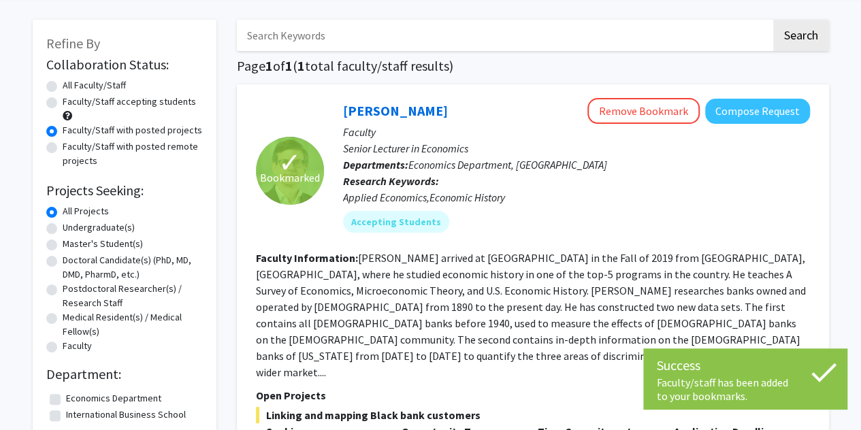
click at [120, 102] on label "Faculty/Staff accepting students" at bounding box center [129, 102] width 133 height 14
click at [71, 102] on input "Faculty/Staff accepting students" at bounding box center [67, 99] width 9 height 9
radio input "true"
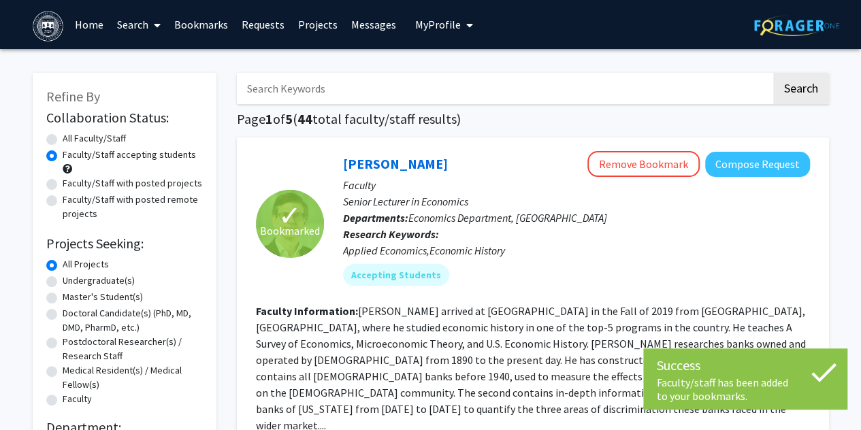
click at [171, 199] on label "Faculty/Staff with posted remote projects" at bounding box center [133, 207] width 140 height 29
click at [71, 199] on input "Faculty/Staff with posted remote projects" at bounding box center [67, 197] width 9 height 9
radio input "true"
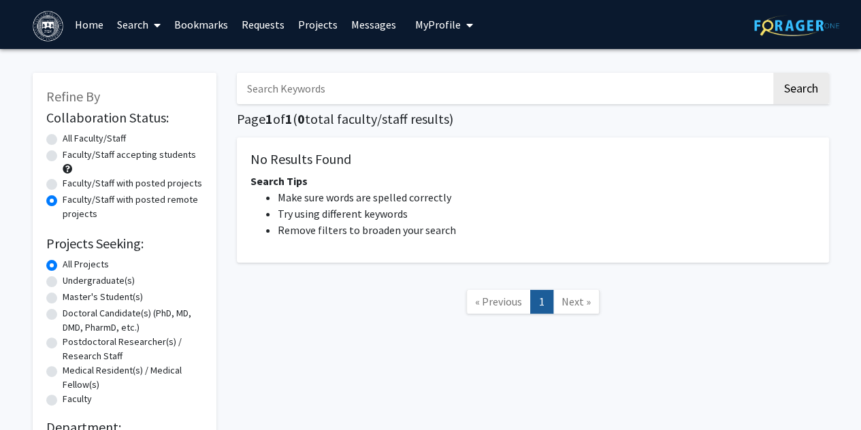
click at [120, 165] on div "Faculty/Staff accepting students" at bounding box center [124, 162] width 157 height 29
click at [116, 159] on label "Faculty/Staff accepting students" at bounding box center [129, 155] width 133 height 14
click at [71, 157] on input "Faculty/Staff accepting students" at bounding box center [67, 152] width 9 height 9
radio input "true"
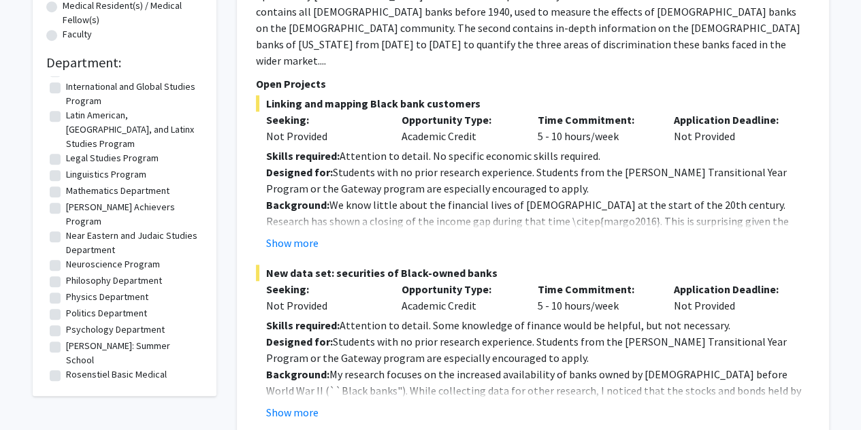
scroll to position [662, 0]
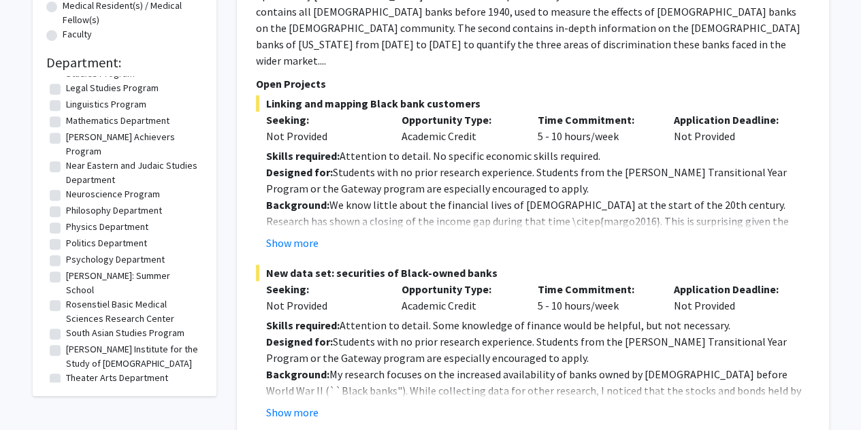
click at [74, 387] on label "Women's, Gender, and Sexuality Studies Department" at bounding box center [132, 401] width 133 height 29
click at [74, 387] on input "Women's, Gender, and Sexuality Studies Department" at bounding box center [70, 391] width 9 height 9
checkbox input "true"
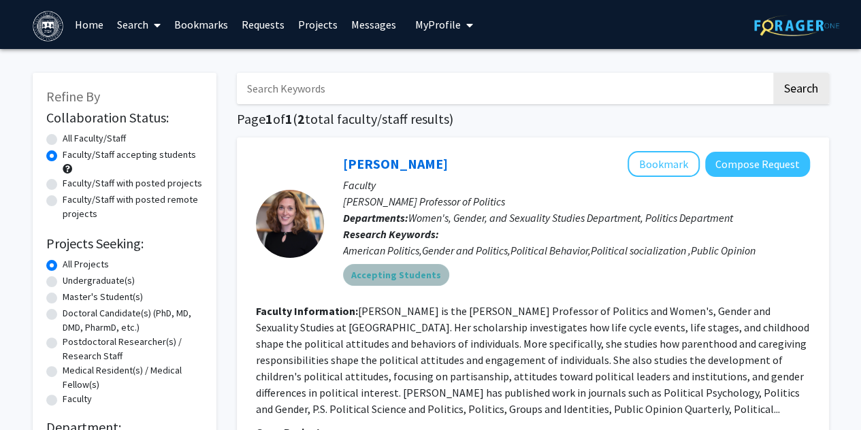
click at [401, 280] on mat-chip "Accepting Students" at bounding box center [396, 275] width 106 height 22
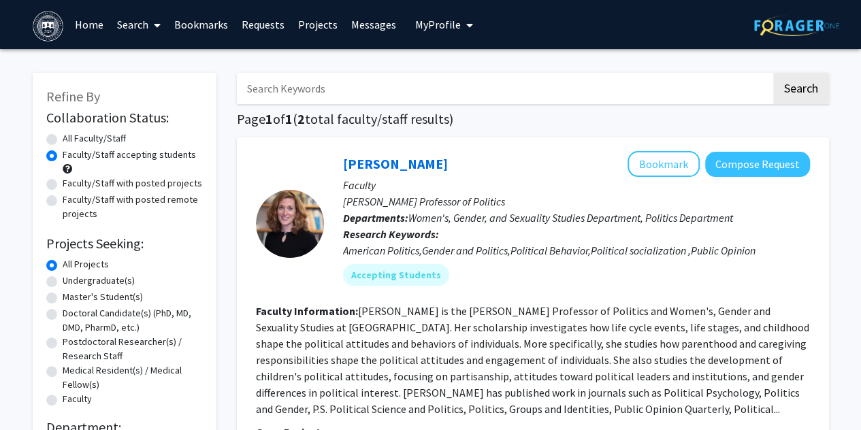
click at [445, 25] on span "My Profile" at bounding box center [438, 25] width 46 height 14
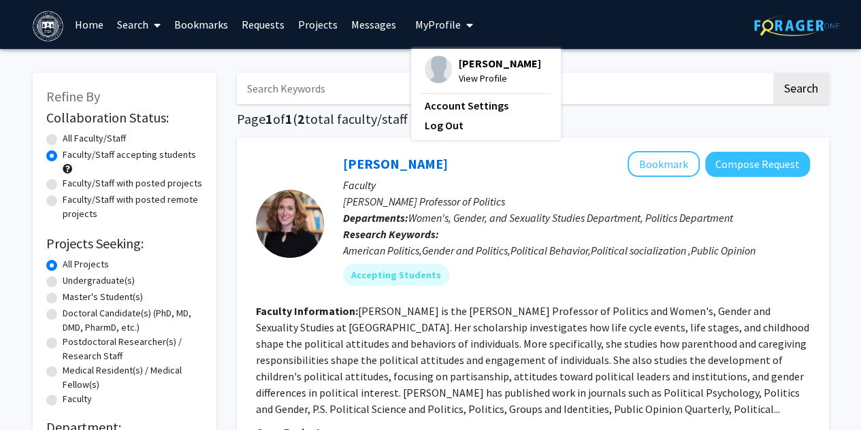
click at [445, 25] on span "My Profile" at bounding box center [438, 25] width 46 height 14
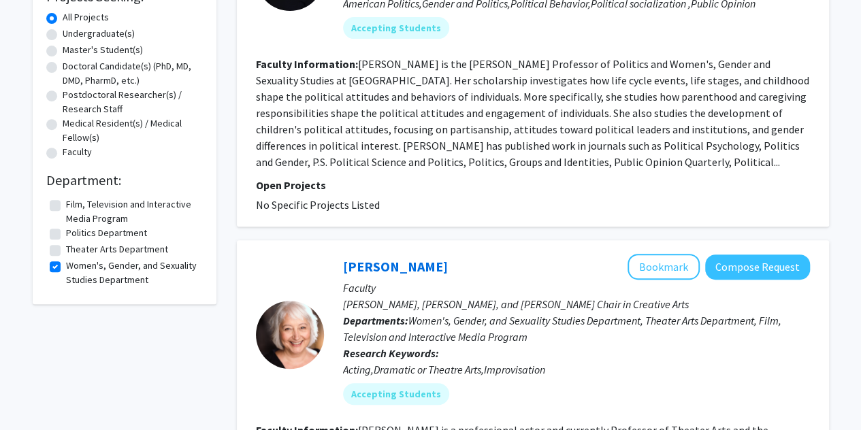
scroll to position [250, 0]
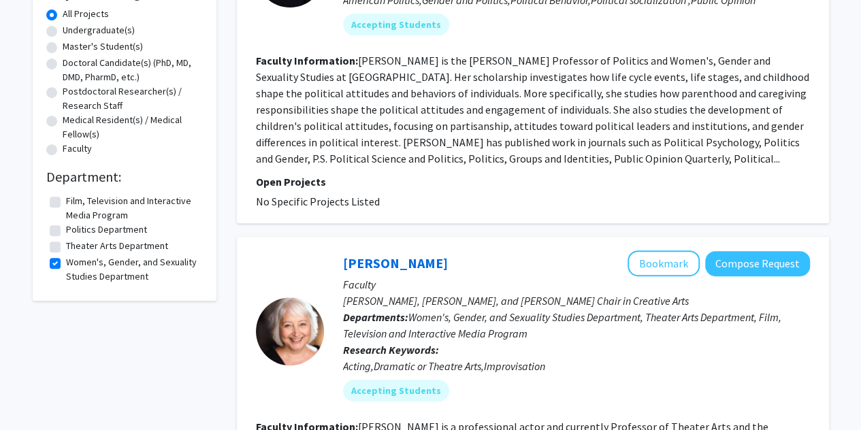
click at [157, 261] on label "Women's, Gender, and Sexuality Studies Department" at bounding box center [132, 269] width 133 height 29
click at [75, 261] on input "Women's, Gender, and Sexuality Studies Department" at bounding box center [70, 259] width 9 height 9
checkbox input "false"
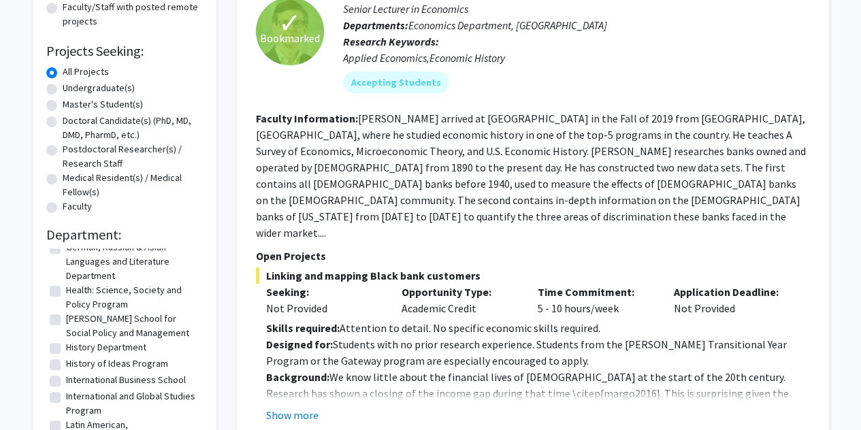
scroll to position [458, 0]
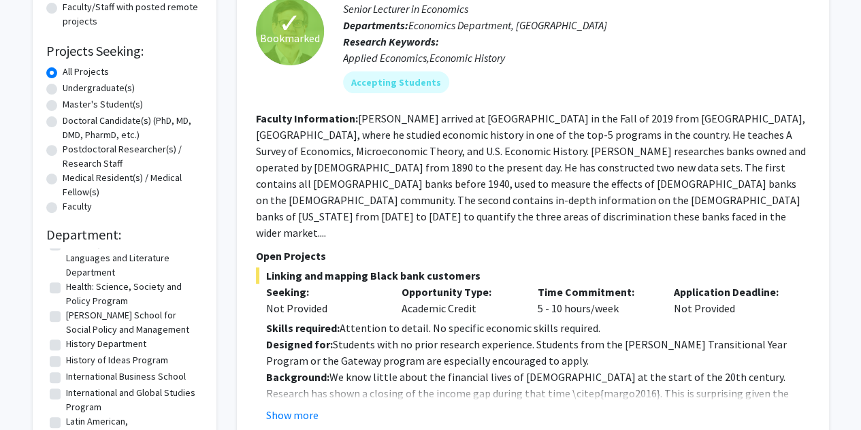
click at [147, 386] on label "International and Global Studies Program" at bounding box center [132, 400] width 133 height 29
click at [75, 386] on input "International and Global Studies Program" at bounding box center [70, 390] width 9 height 9
checkbox input "true"
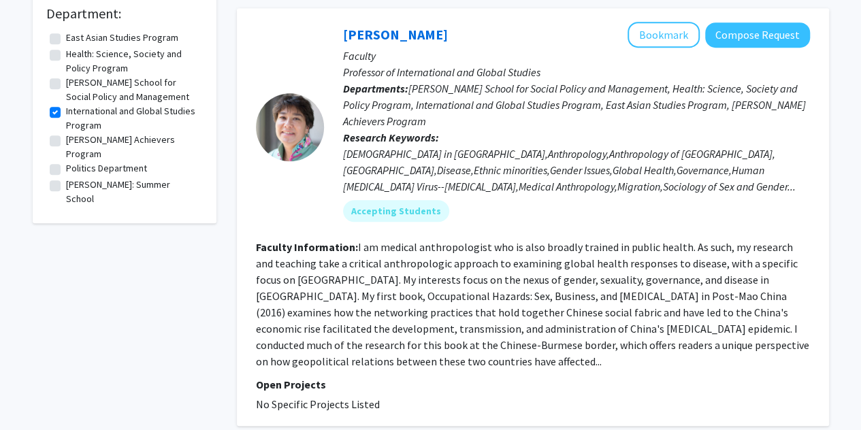
scroll to position [414, 0]
click at [70, 97] on label "Heller School for Social Policy and Management" at bounding box center [132, 89] width 133 height 29
click at [70, 84] on input "Heller School for Social Policy and Management" at bounding box center [70, 79] width 9 height 9
checkbox input "true"
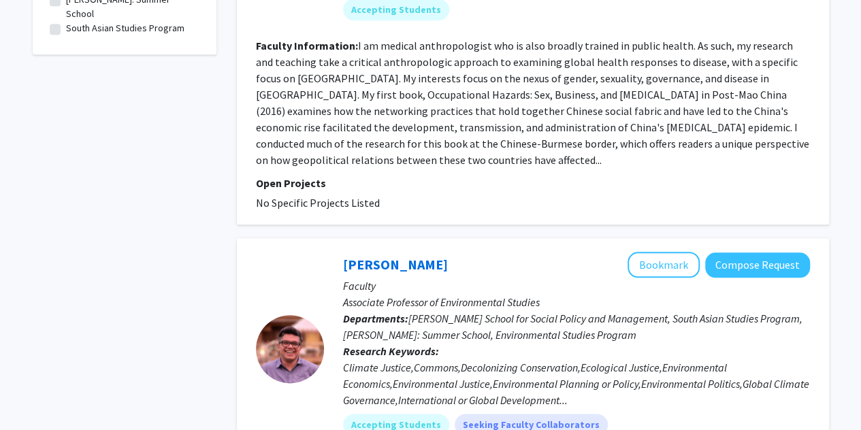
scroll to position [449, 0]
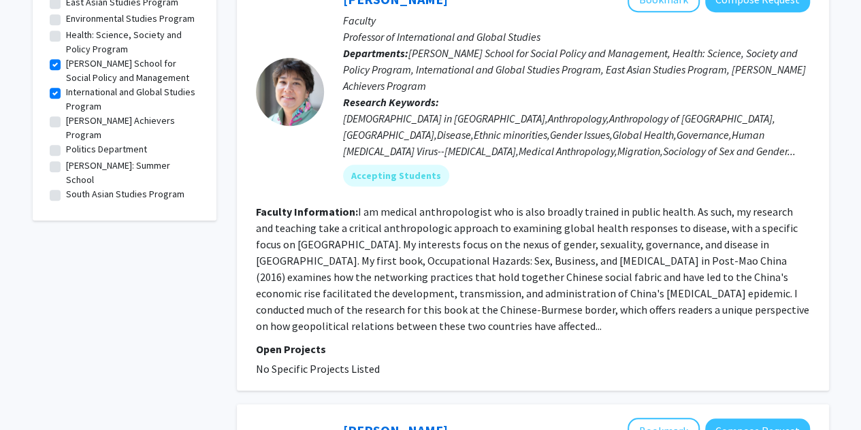
click at [97, 101] on label "International and Global Studies Program" at bounding box center [132, 99] width 133 height 29
click at [75, 94] on input "International and Global Studies Program" at bounding box center [70, 89] width 9 height 9
checkbox input "false"
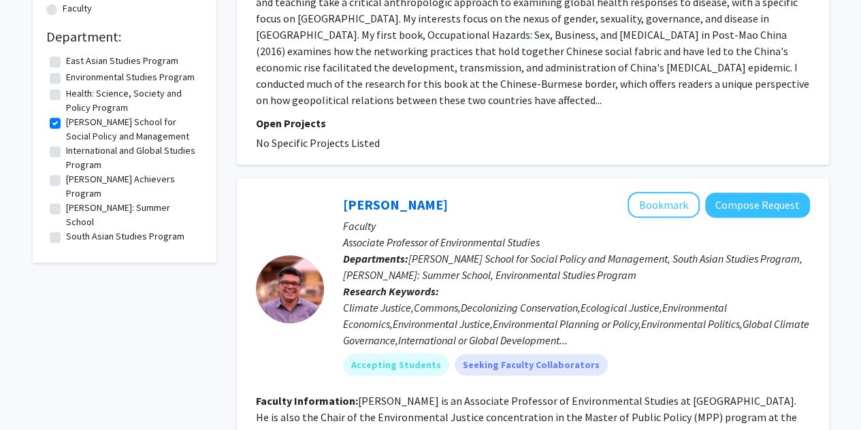
scroll to position [356, 0]
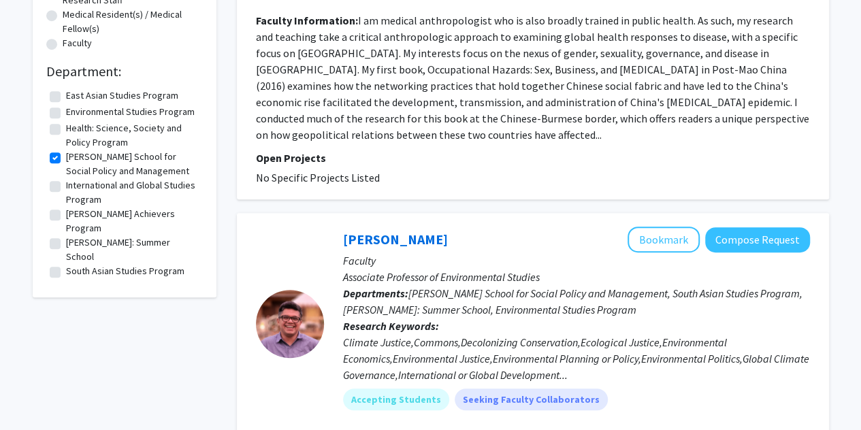
click at [98, 188] on label "International and Global Studies Program" at bounding box center [132, 192] width 133 height 29
click at [75, 187] on input "International and Global Studies Program" at bounding box center [70, 182] width 9 height 9
checkbox input "true"
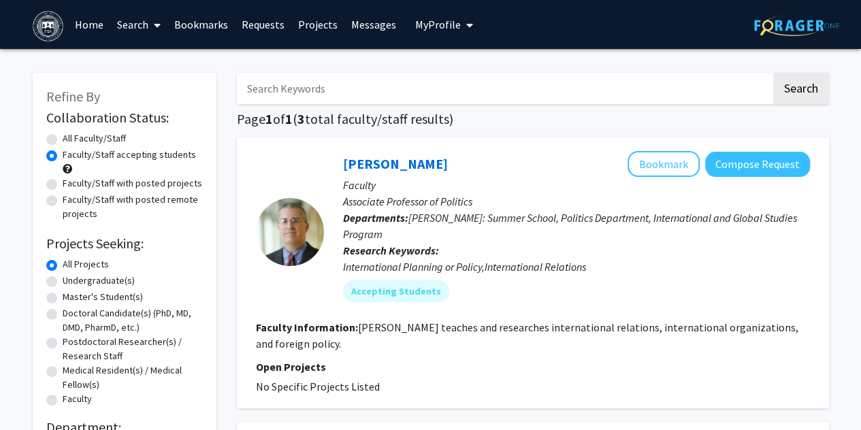
scroll to position [323, 0]
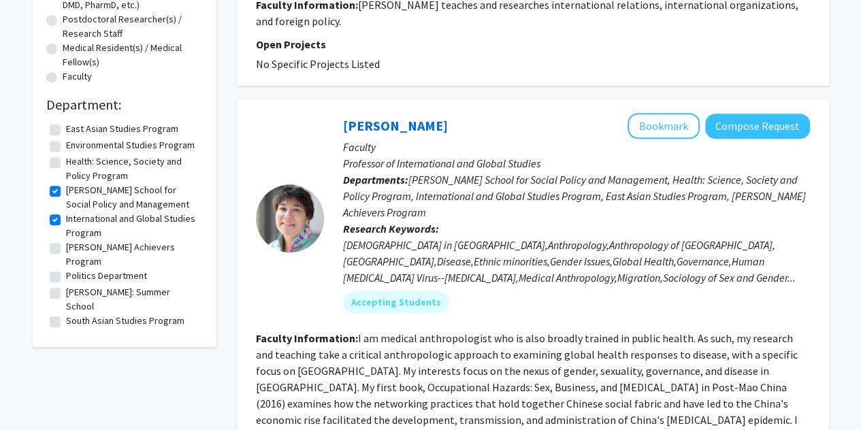
click at [82, 197] on label "Heller School for Social Policy and Management" at bounding box center [132, 197] width 133 height 29
click at [75, 192] on input "Heller School for Social Policy and Management" at bounding box center [70, 187] width 9 height 9
checkbox input "false"
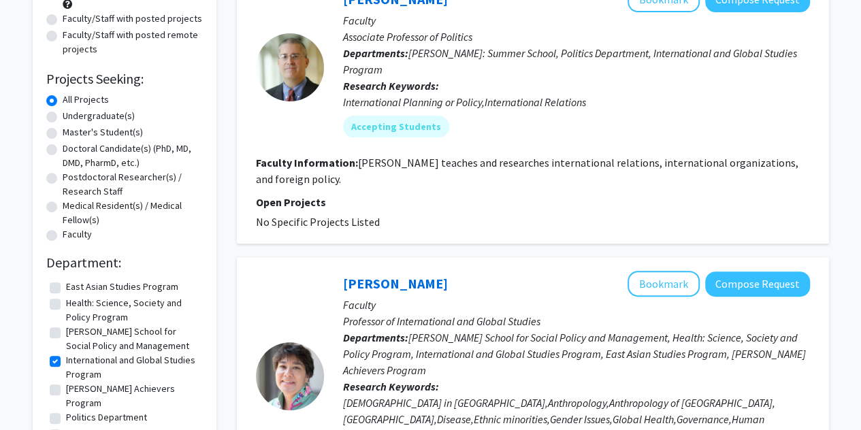
scroll to position [186, 0]
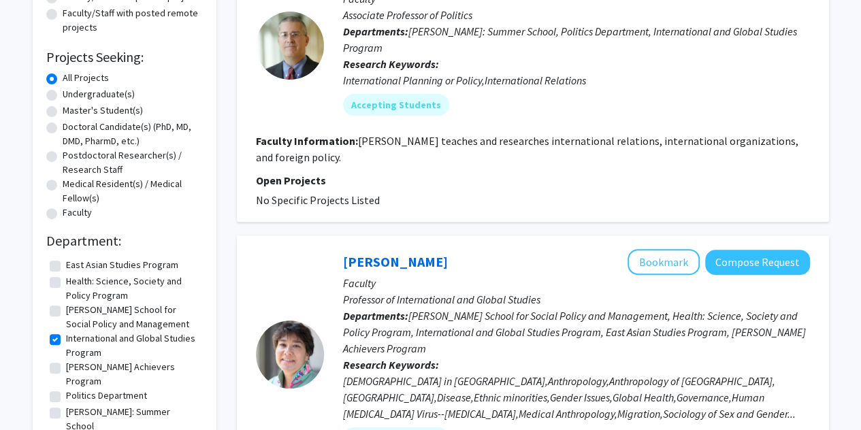
click at [89, 348] on label "International and Global Studies Program" at bounding box center [132, 345] width 133 height 29
click at [75, 340] on input "International and Global Studies Program" at bounding box center [70, 335] width 9 height 9
checkbox input "false"
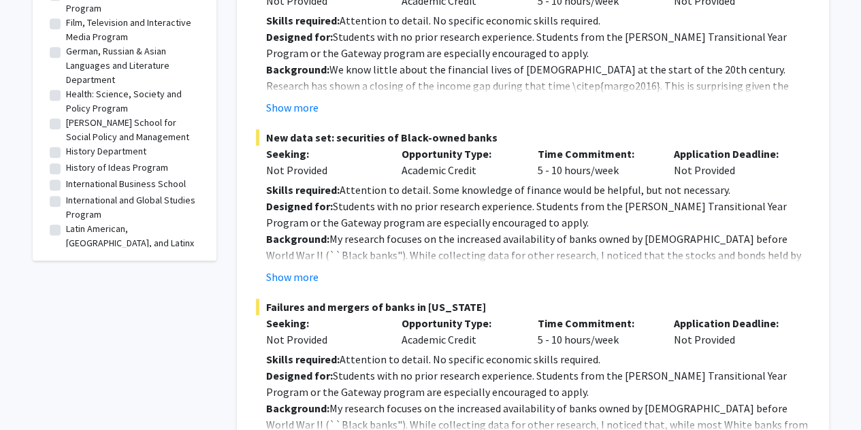
scroll to position [344, 0]
click at [66, 91] on label "Health: Science, Society and Policy Program" at bounding box center [132, 100] width 133 height 29
click at [66, 91] on input "Health: Science, Society and Policy Program" at bounding box center [70, 90] width 9 height 9
checkbox input "true"
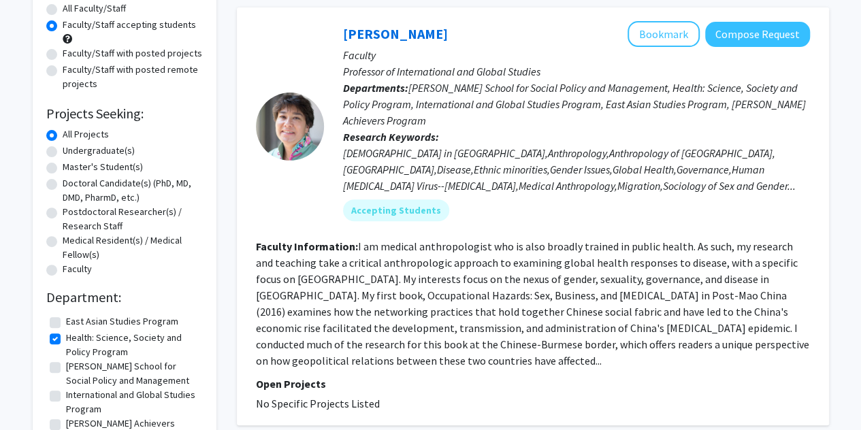
scroll to position [259, 0]
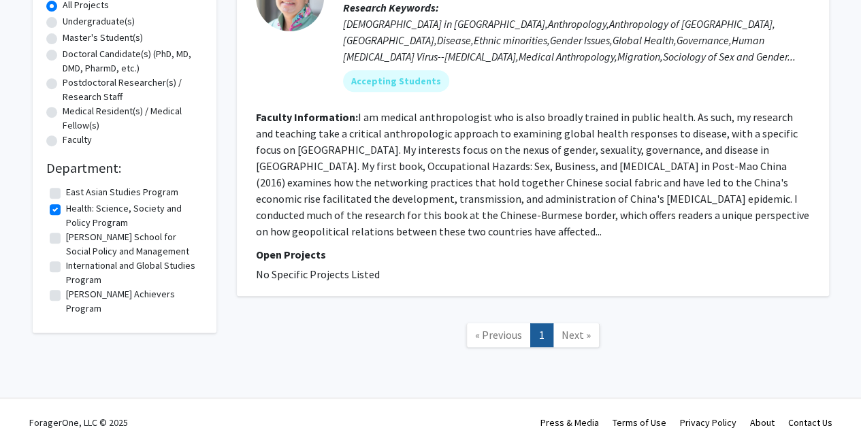
click at [88, 210] on label "Health: Science, Society and Policy Program" at bounding box center [132, 215] width 133 height 29
click at [75, 210] on input "Health: Science, Society and Policy Program" at bounding box center [70, 205] width 9 height 9
checkbox input "false"
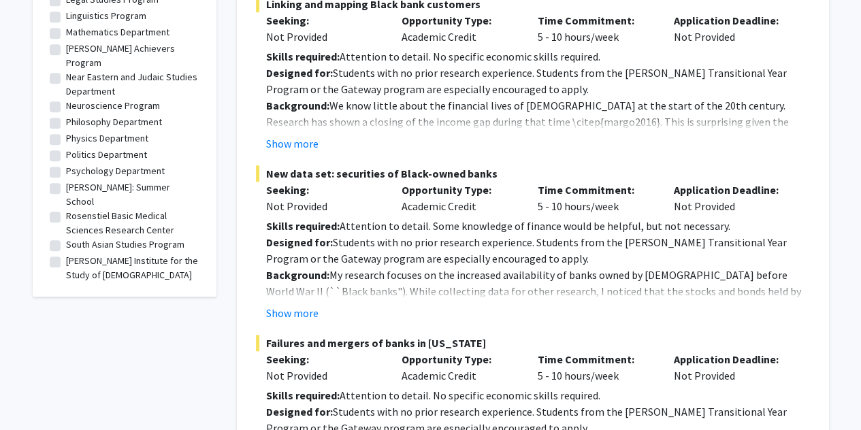
scroll to position [662, 0]
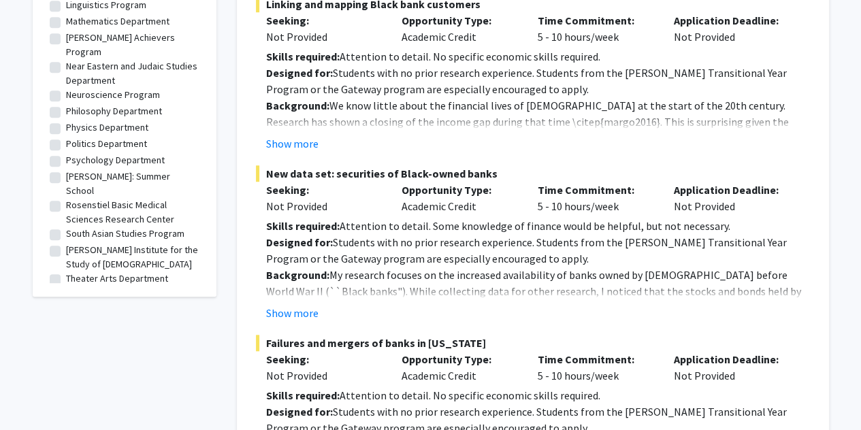
click at [98, 288] on label "Women's, Gender, and Sexuality Studies Department" at bounding box center [132, 302] width 133 height 29
click at [75, 288] on input "Women's, Gender, and Sexuality Studies Department" at bounding box center [70, 292] width 9 height 9
checkbox input "true"
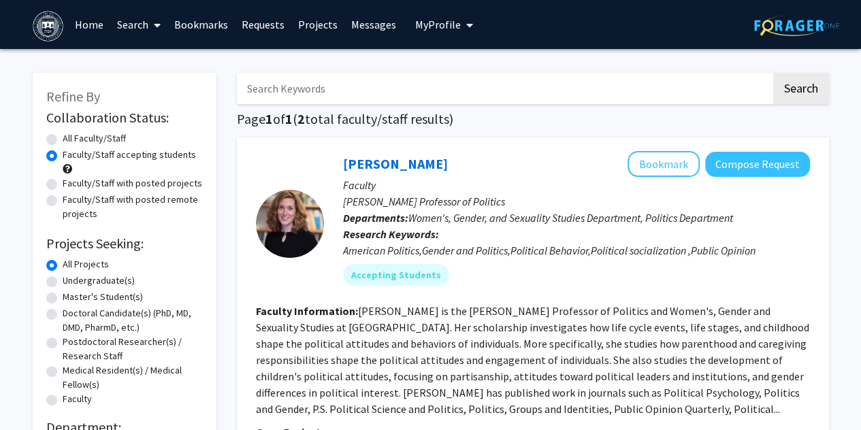
click at [93, 33] on link "Home" at bounding box center [89, 25] width 42 height 48
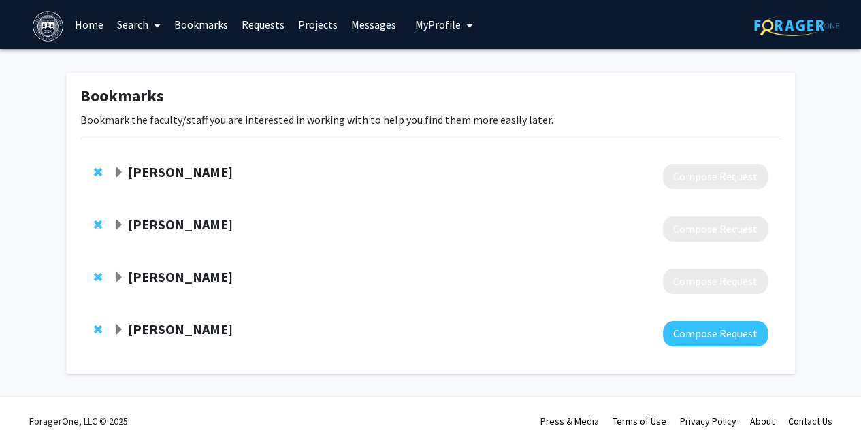
click at [174, 22] on link "Bookmarks" at bounding box center [200, 25] width 67 height 48
click at [135, 272] on strong "Joseph Assan" at bounding box center [180, 276] width 105 height 17
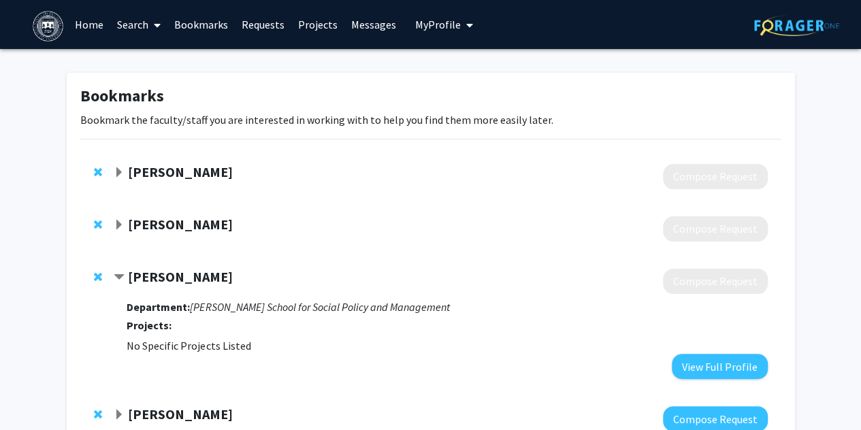
click at [135, 272] on strong "Joseph Assan" at bounding box center [180, 276] width 105 height 17
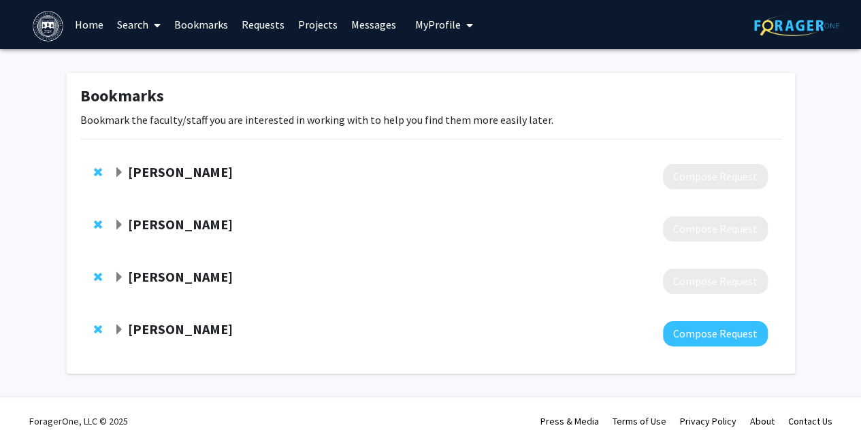
click at [137, 232] on strong "Siri Suh" at bounding box center [180, 224] width 105 height 17
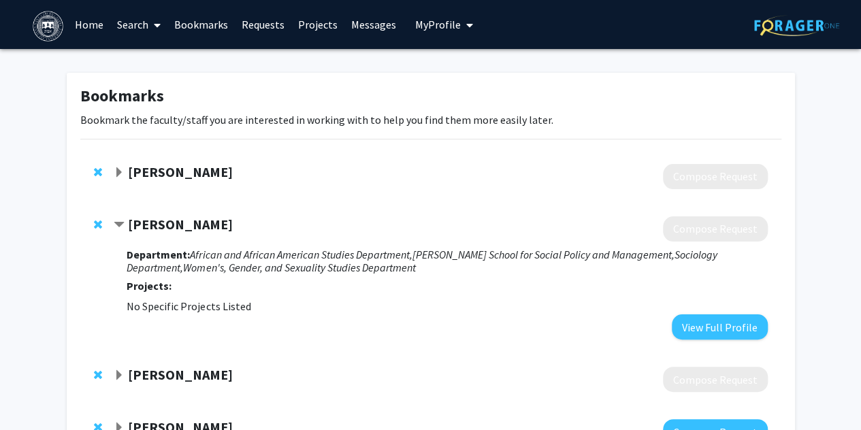
click at [157, 179] on strong "Nidhiya Menon" at bounding box center [180, 171] width 105 height 17
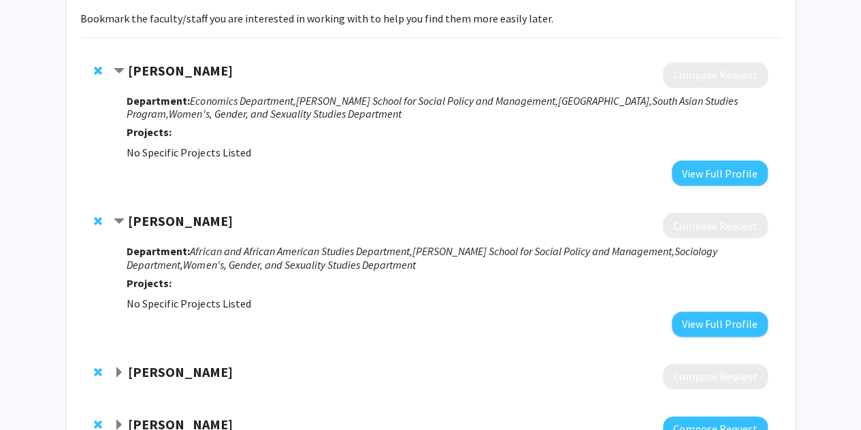
scroll to position [108, 0]
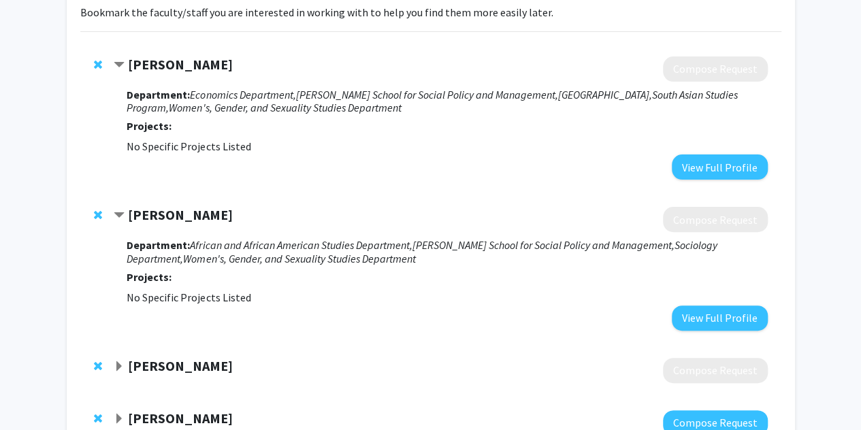
click at [186, 359] on strong "Joseph Assan" at bounding box center [180, 365] width 105 height 17
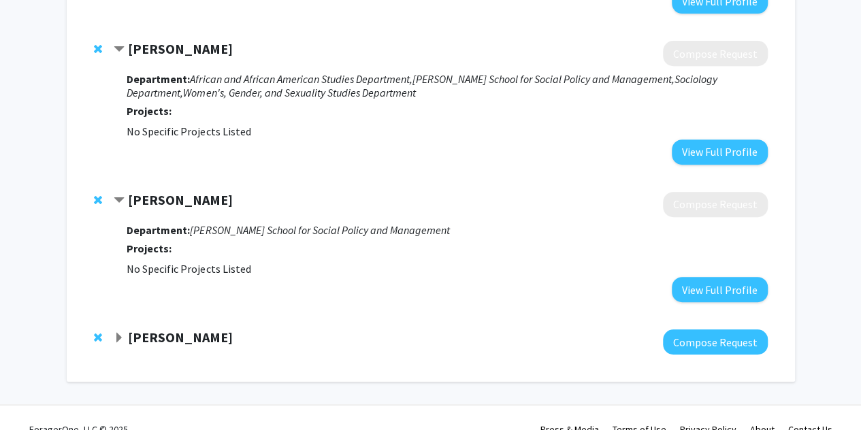
scroll to position [283, 0]
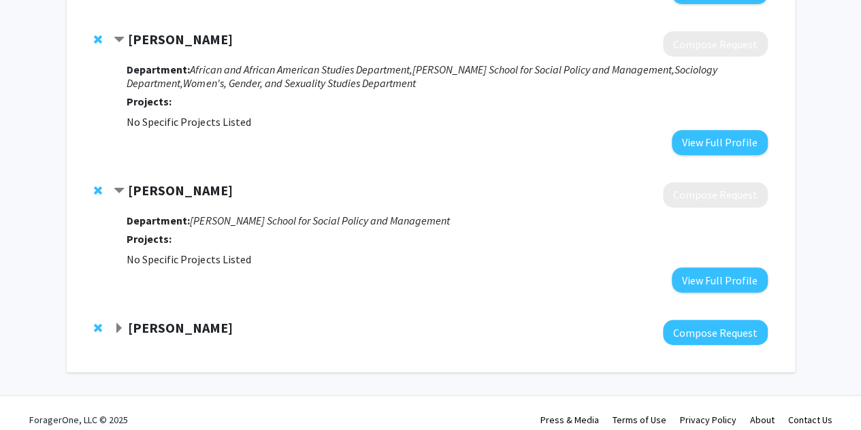
click at [155, 332] on strong "Geoff Clarke" at bounding box center [180, 327] width 105 height 17
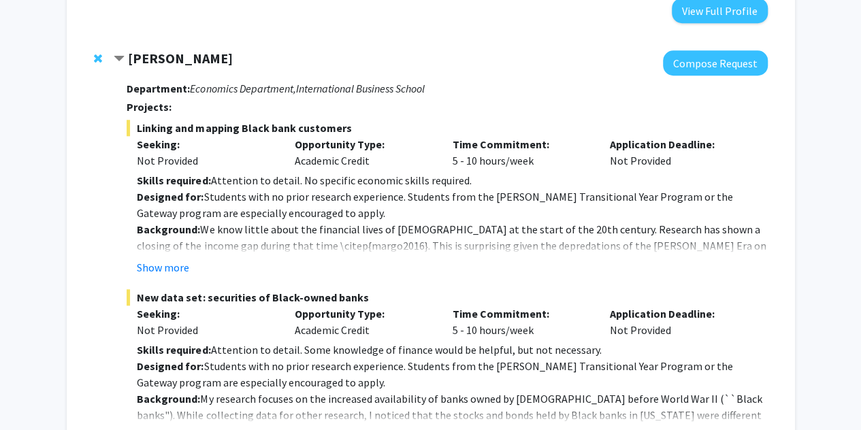
scroll to position [525, 0]
